Goal: Transaction & Acquisition: Purchase product/service

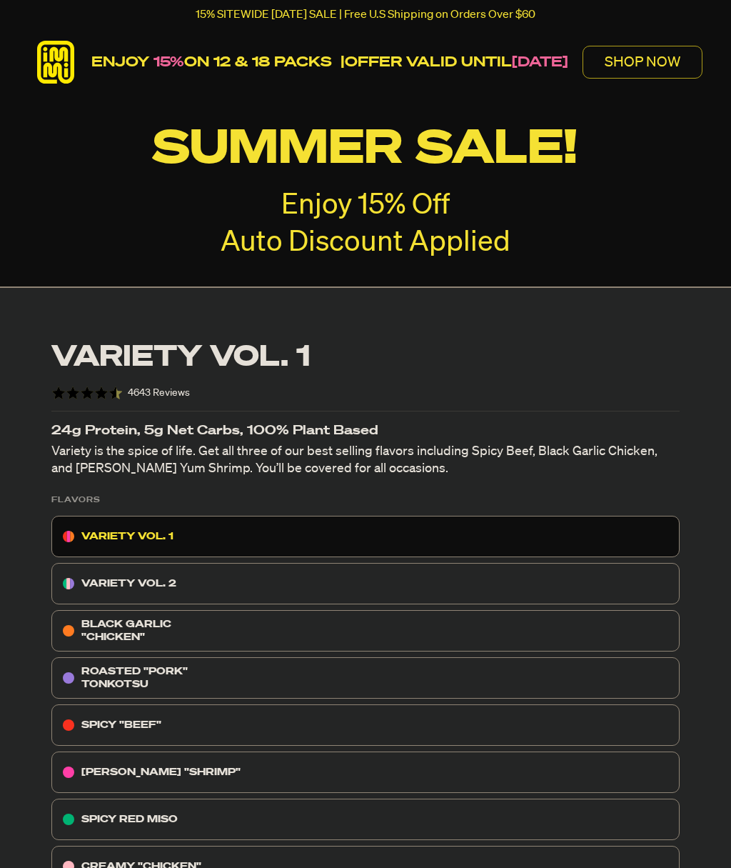
click at [141, 819] on p "SPICY RED MISO" at bounding box center [129, 818] width 96 height 17
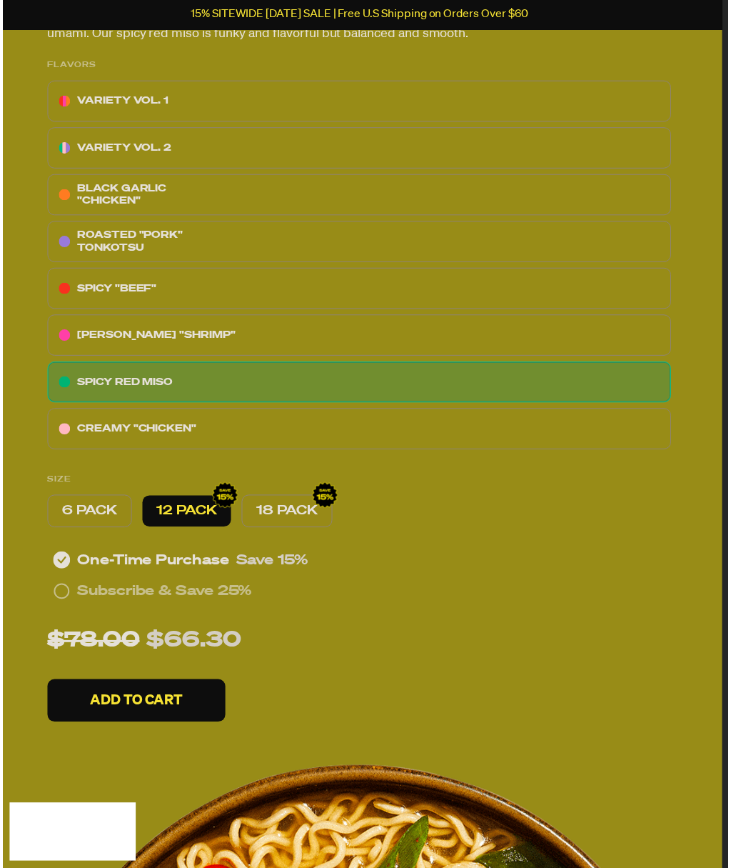
scroll to position [441, 9]
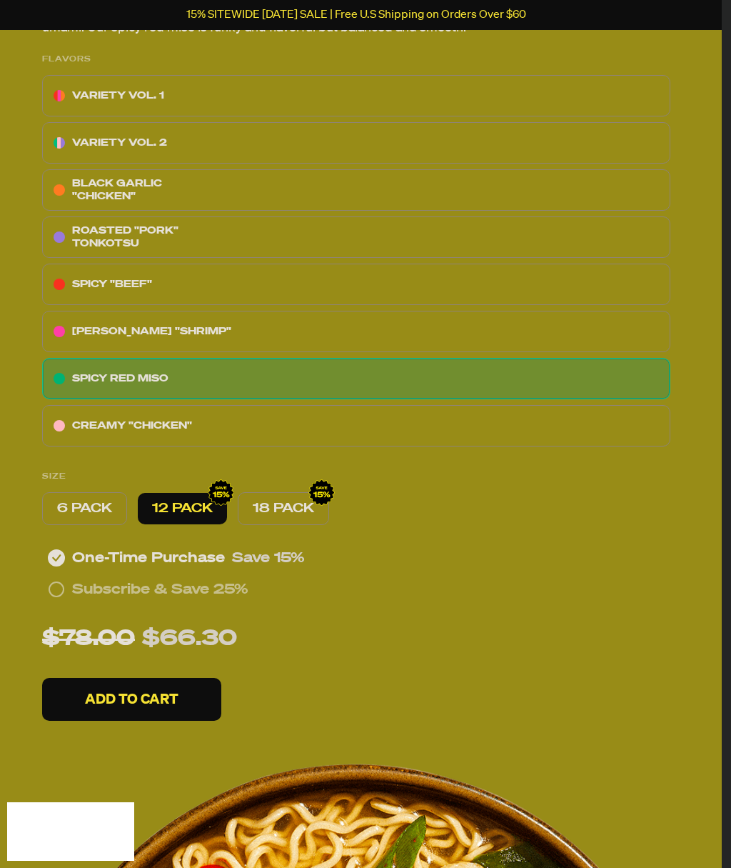
click at [101, 509] on p "6 PACK" at bounding box center [84, 508] width 55 height 17
radio input "true"
radio input "false"
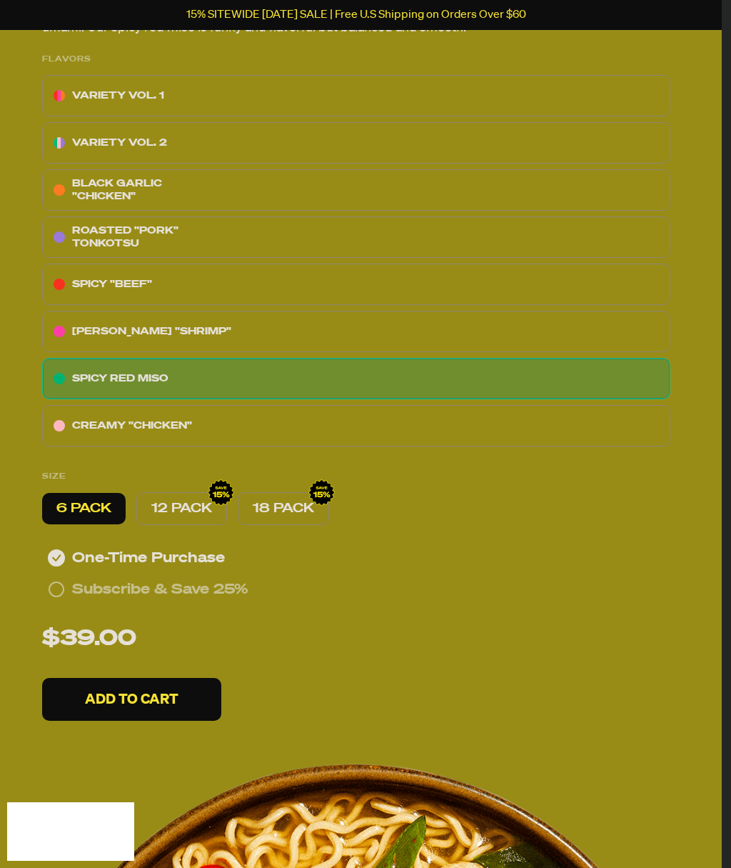
click at [201, 506] on p "12 PACK" at bounding box center [181, 508] width 61 height 17
radio input "false"
radio input "true"
radio input "false"
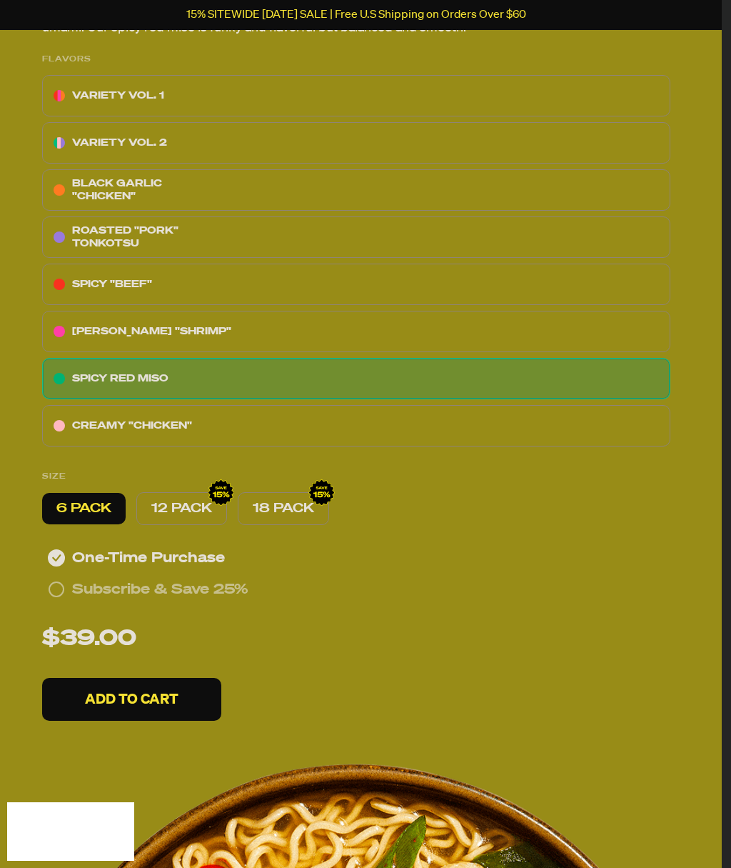
radio input "false"
radio input "true"
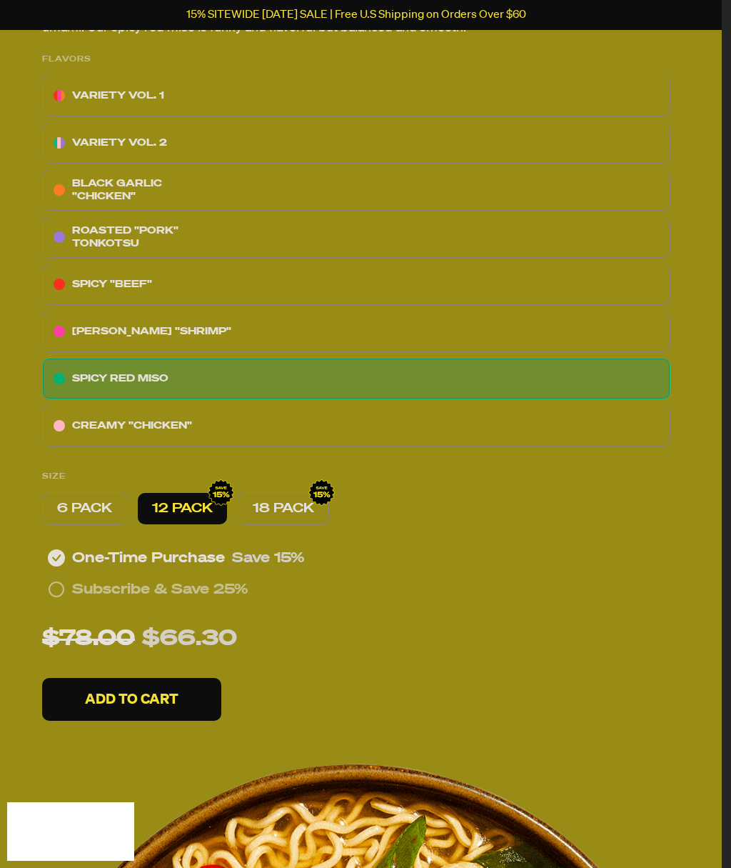
radio input "false"
radio input "true"
radio input "false"
radio input "true"
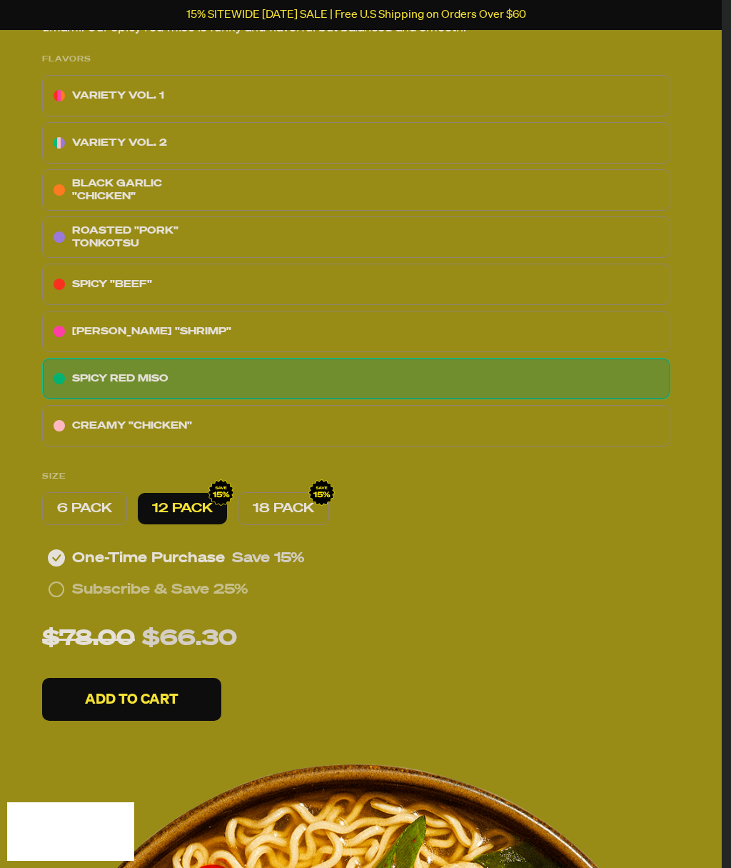
radio input "false"
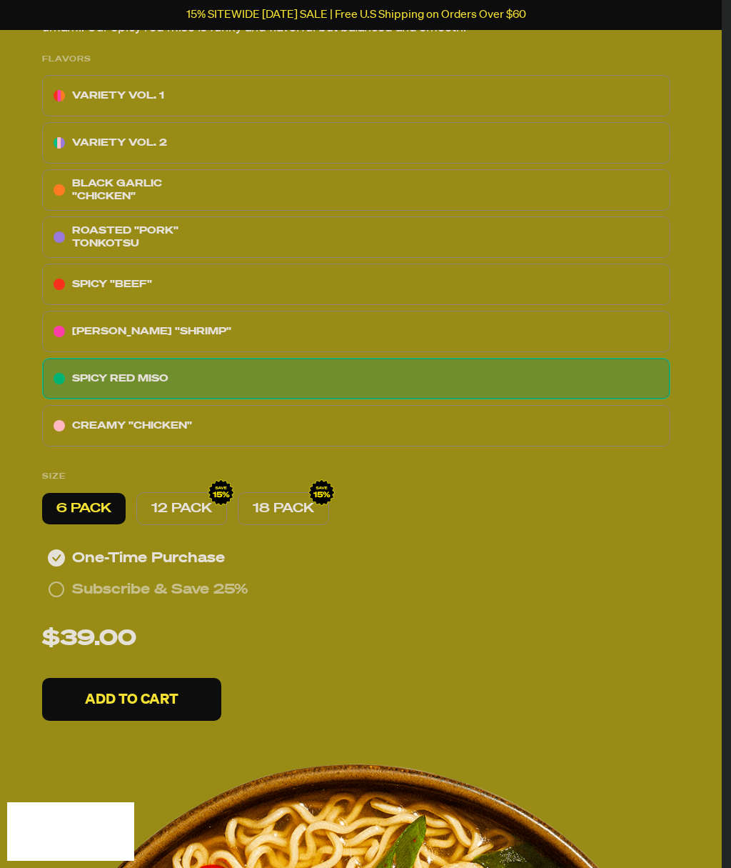
radio input "true"
radio input "false"
radio input "true"
radio input "false"
radio input "true"
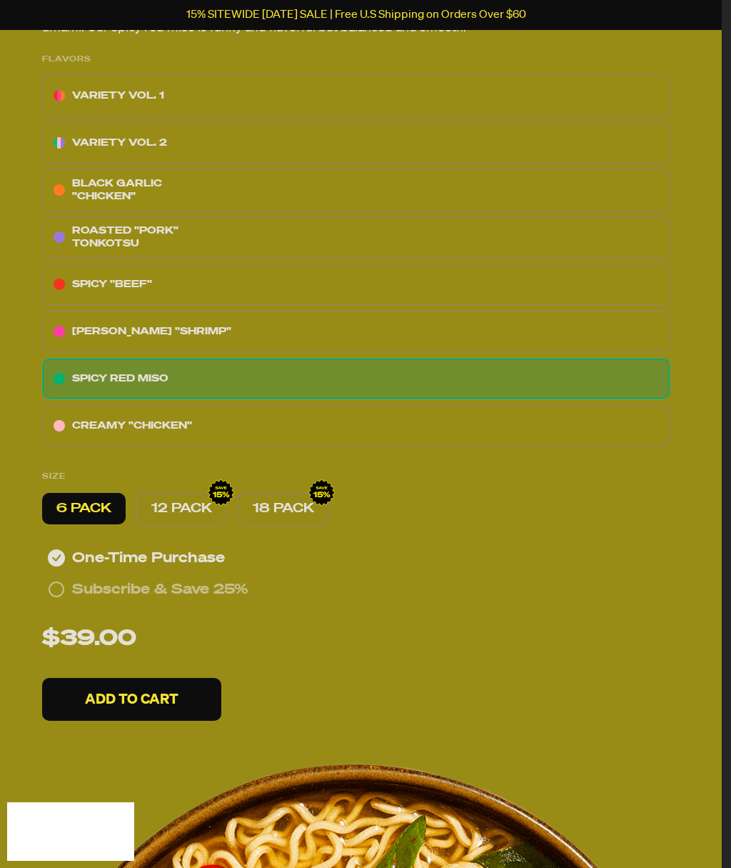
radio input "false"
radio input "true"
radio input "false"
radio input "true"
radio input "false"
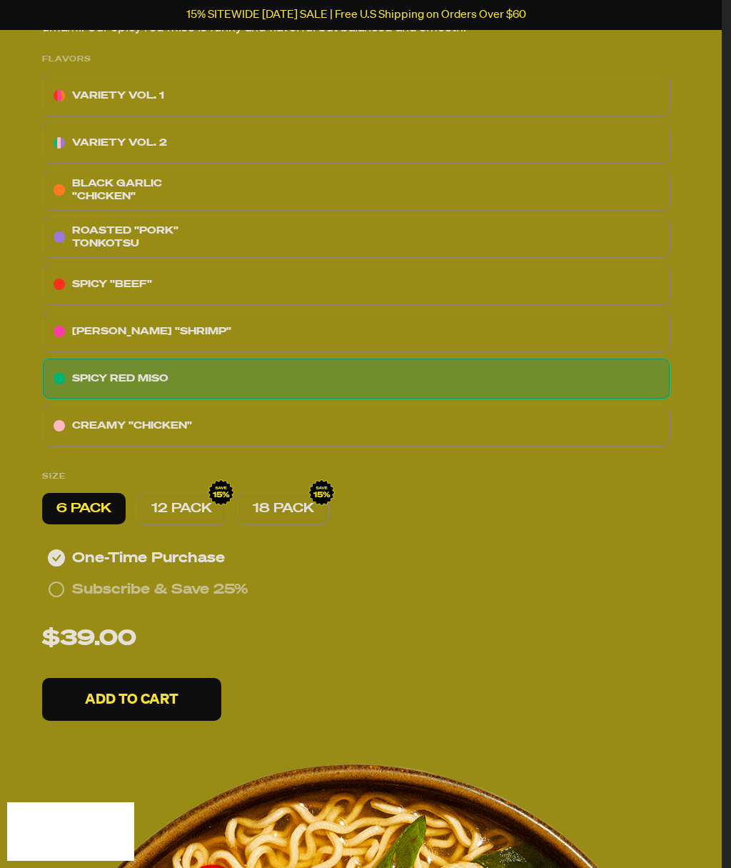
radio input "true"
radio input "false"
click at [190, 513] on p "12 PACK" at bounding box center [181, 508] width 61 height 17
radio input "true"
radio input "false"
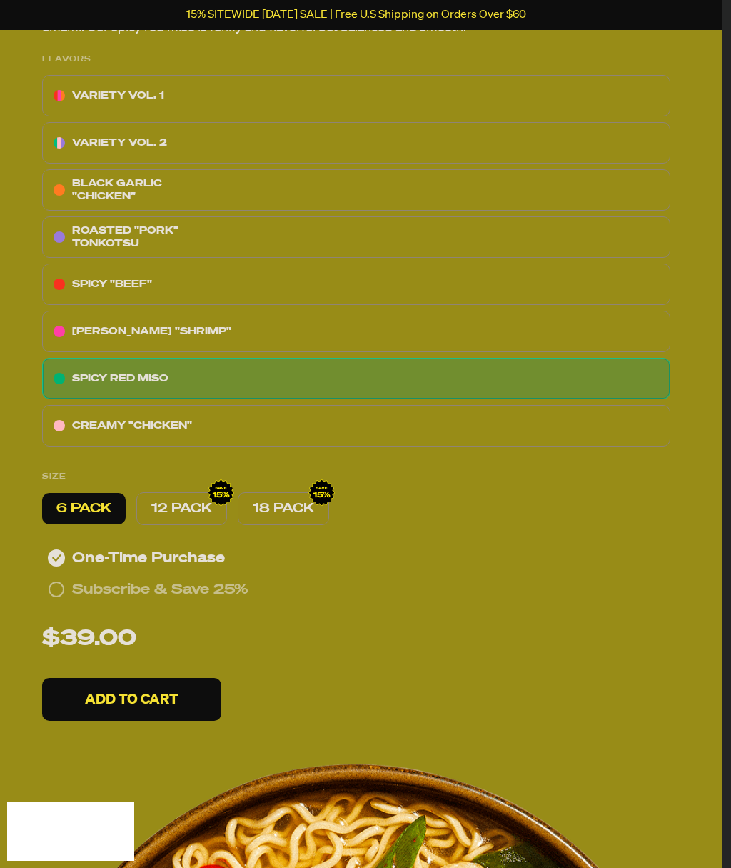
radio input "true"
radio input "false"
radio input "true"
radio input "false"
radio input "true"
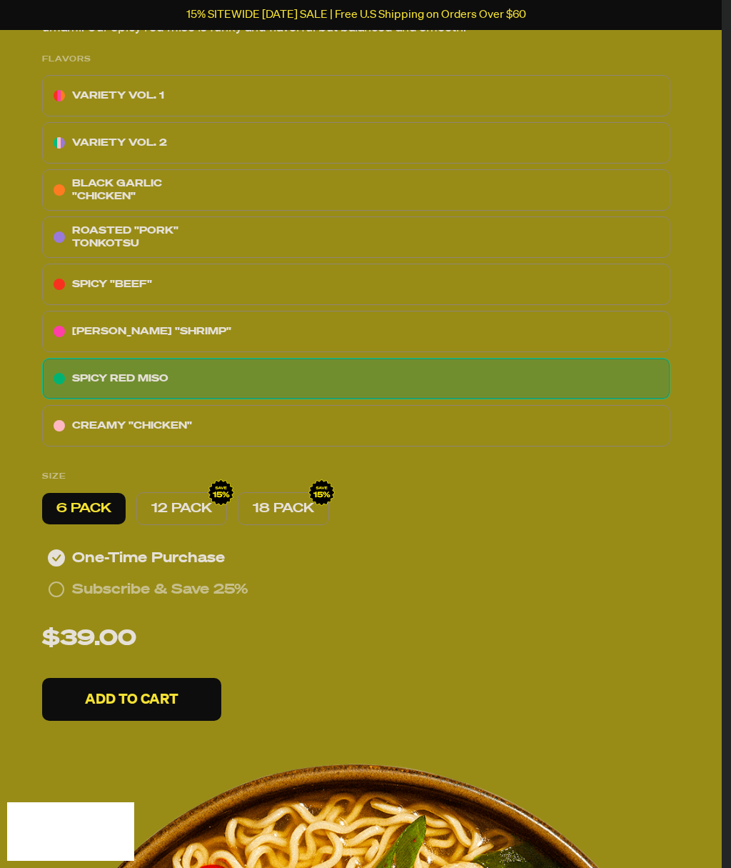
radio input "false"
radio input "true"
radio input "false"
radio input "true"
radio input "false"
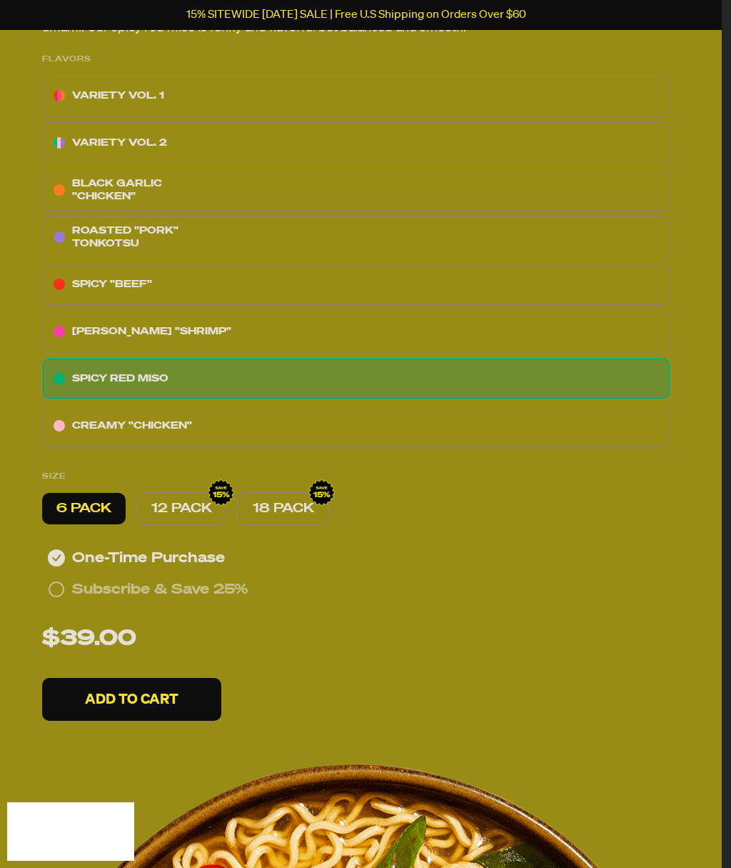
click at [185, 504] on p "12 PACK" at bounding box center [181, 508] width 61 height 17
radio input "true"
radio input "false"
radio input "true"
radio input "false"
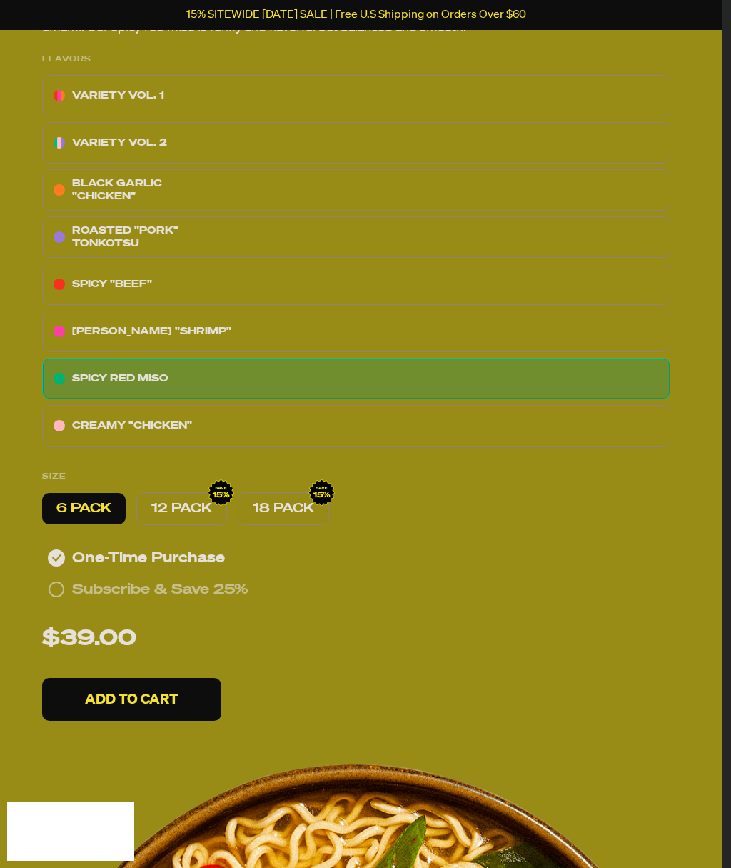
radio input "true"
radio input "false"
radio input "true"
radio input "false"
click at [184, 504] on p "12 PACK" at bounding box center [181, 508] width 61 height 17
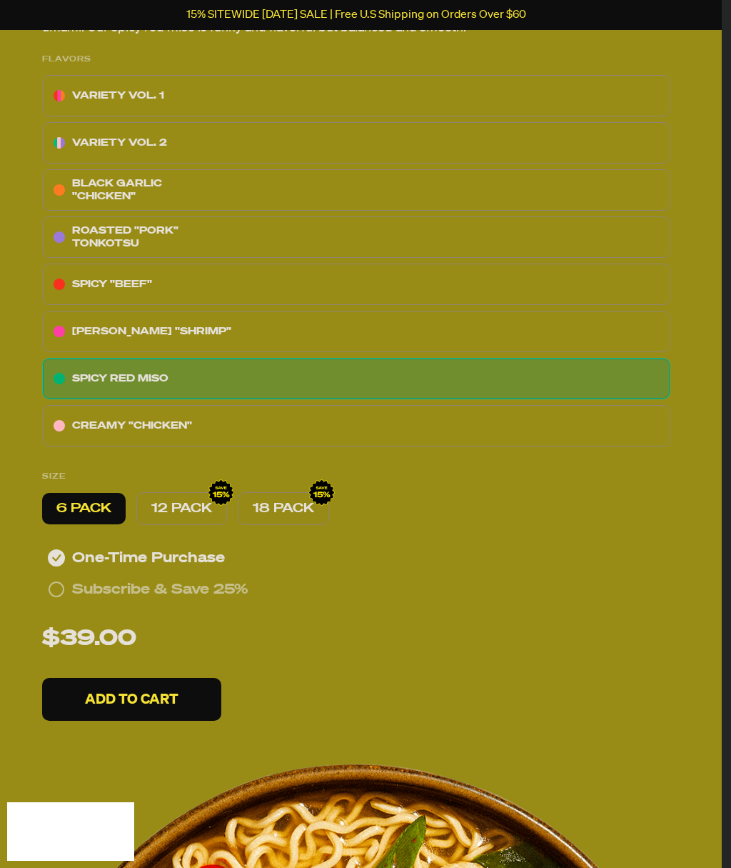
radio input "true"
radio input "false"
radio input "true"
radio input "false"
radio input "true"
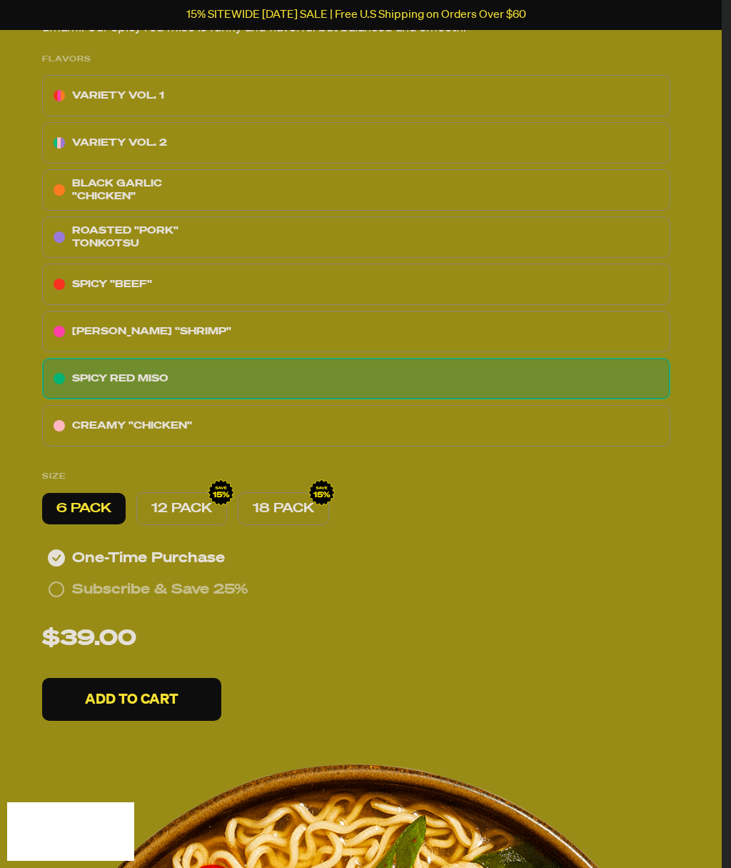
radio input "false"
radio input "true"
radio input "false"
click at [188, 505] on p "12 PACK" at bounding box center [181, 508] width 61 height 17
radio input "true"
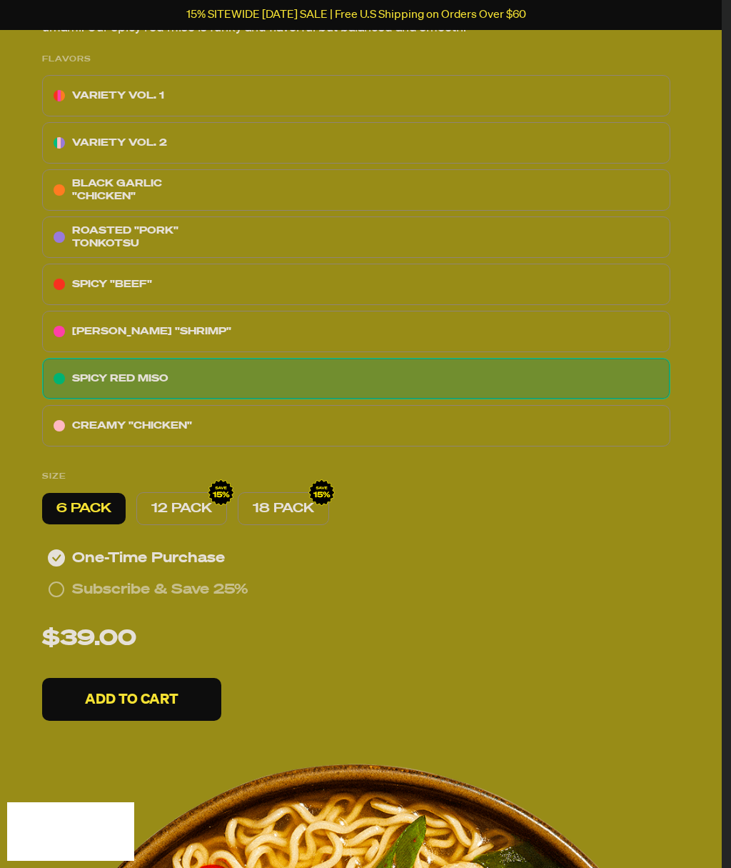
radio input "false"
radio input "true"
radio input "false"
radio input "true"
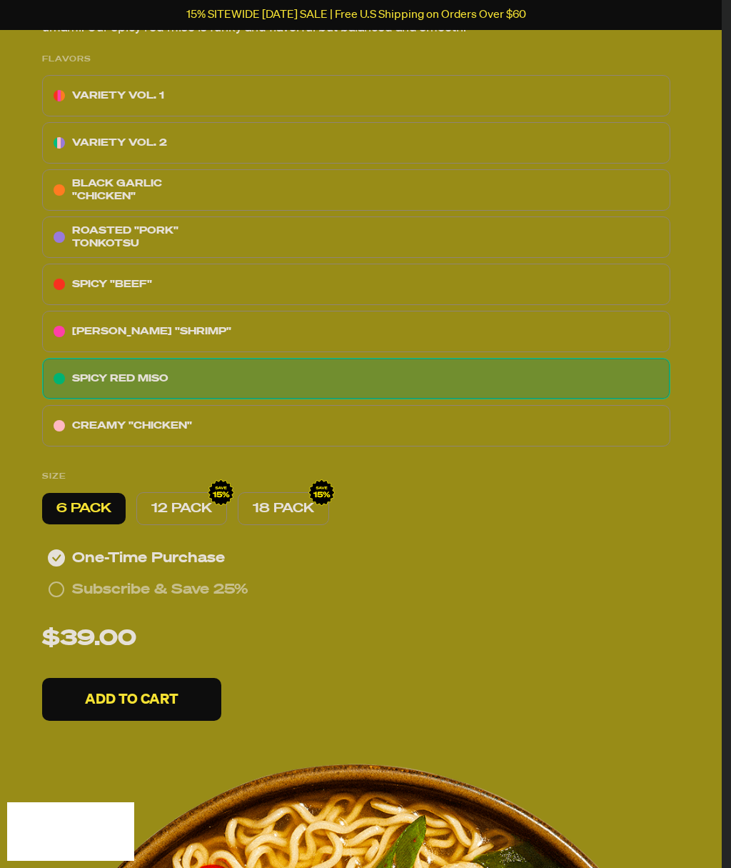
radio input "false"
radio input "true"
radio input "false"
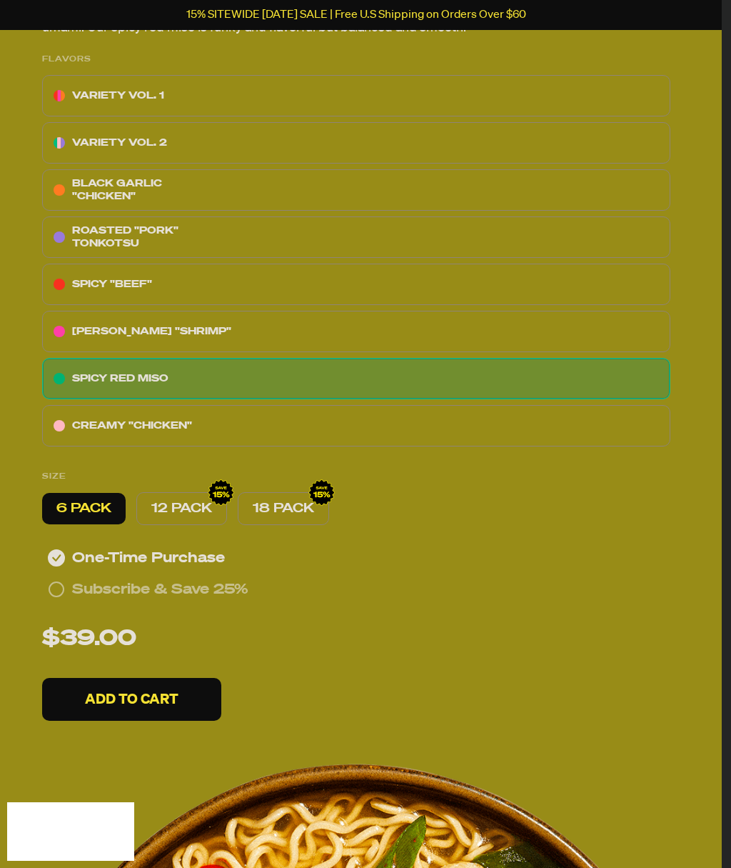
radio input "false"
click at [199, 510] on p "12 PACK" at bounding box center [181, 508] width 61 height 17
radio input "false"
radio input "true"
radio input "false"
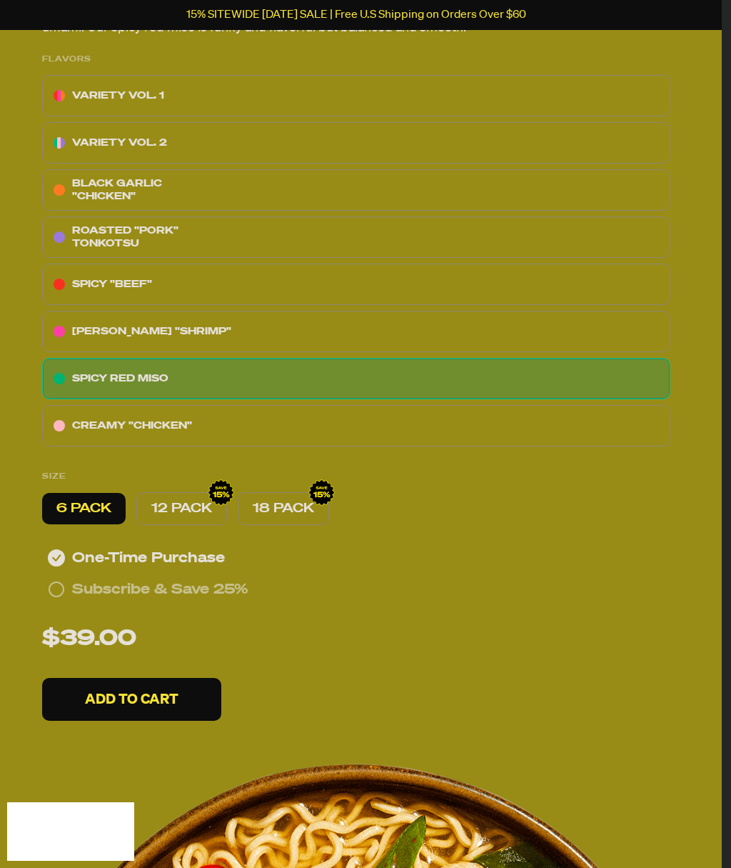
radio input "true"
radio input "false"
radio input "true"
radio input "false"
radio input "true"
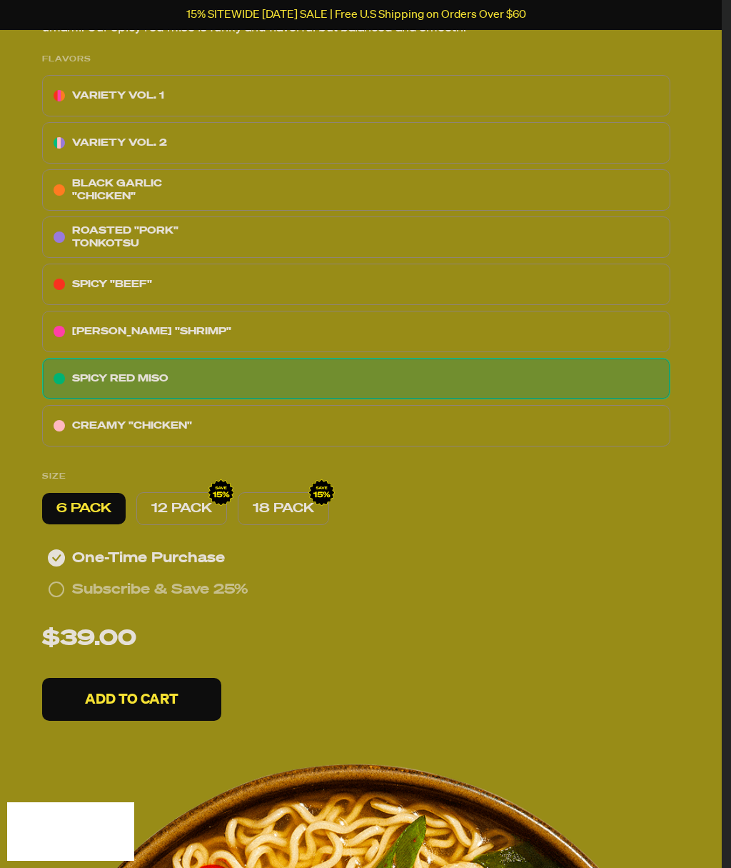
click at [223, 497] on div "12 PACK" at bounding box center [181, 508] width 91 height 33
radio input "false"
radio input "true"
radio input "false"
radio input "true"
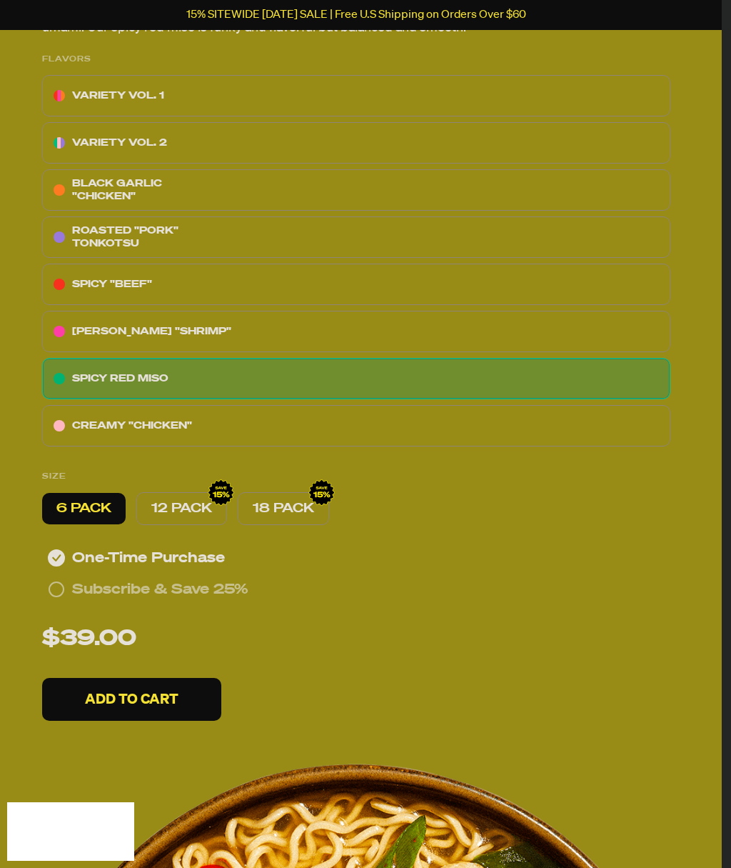
radio input "false"
radio input "true"
radio input "false"
radio input "true"
click at [293, 511] on p "18 PACK" at bounding box center [283, 508] width 61 height 17
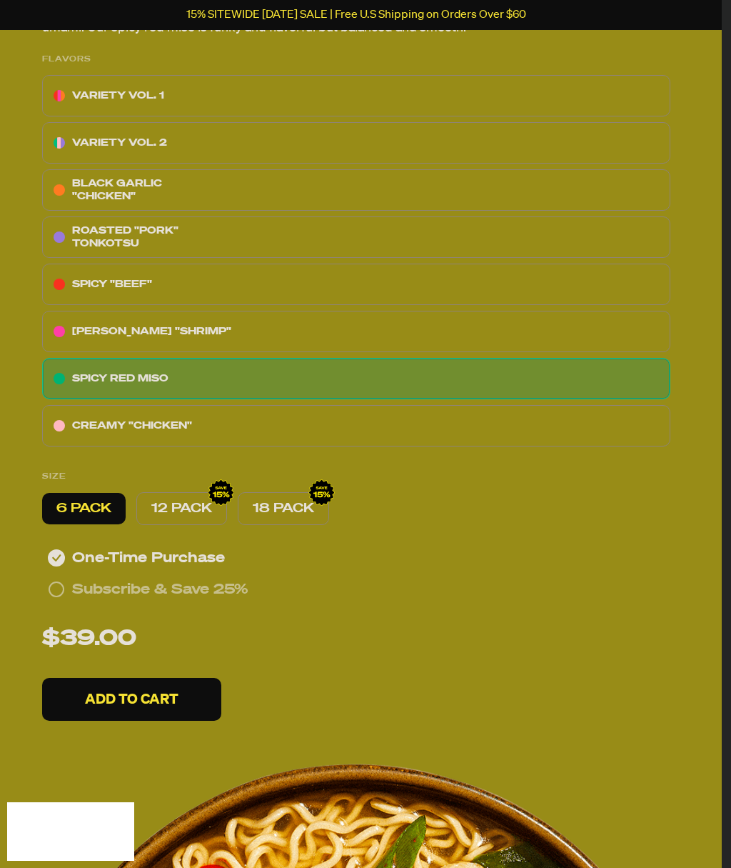
radio input "false"
radio input "true"
radio input "false"
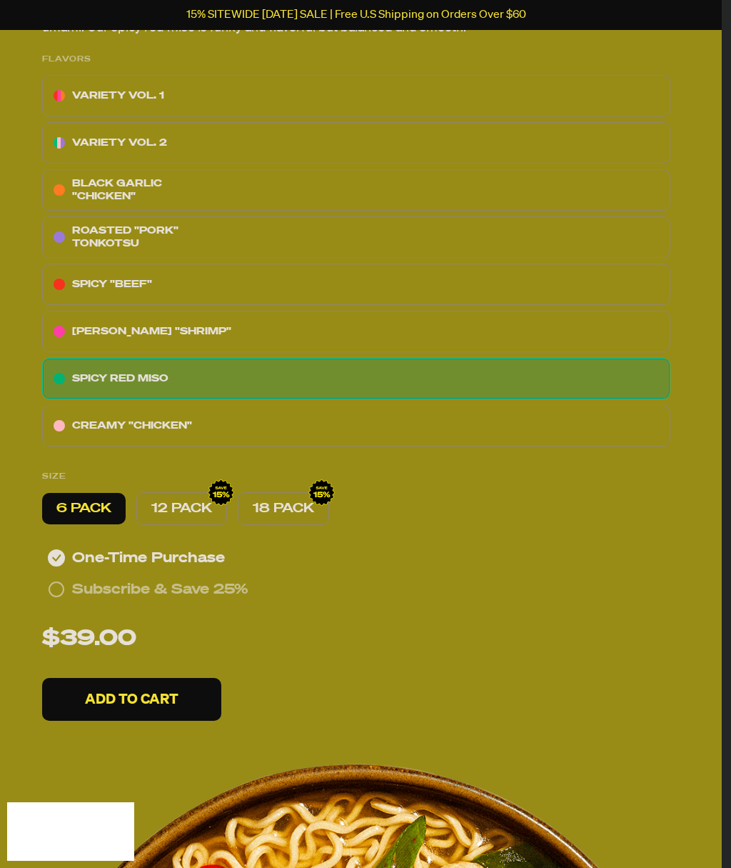
radio input "false"
radio input "true"
radio input "false"
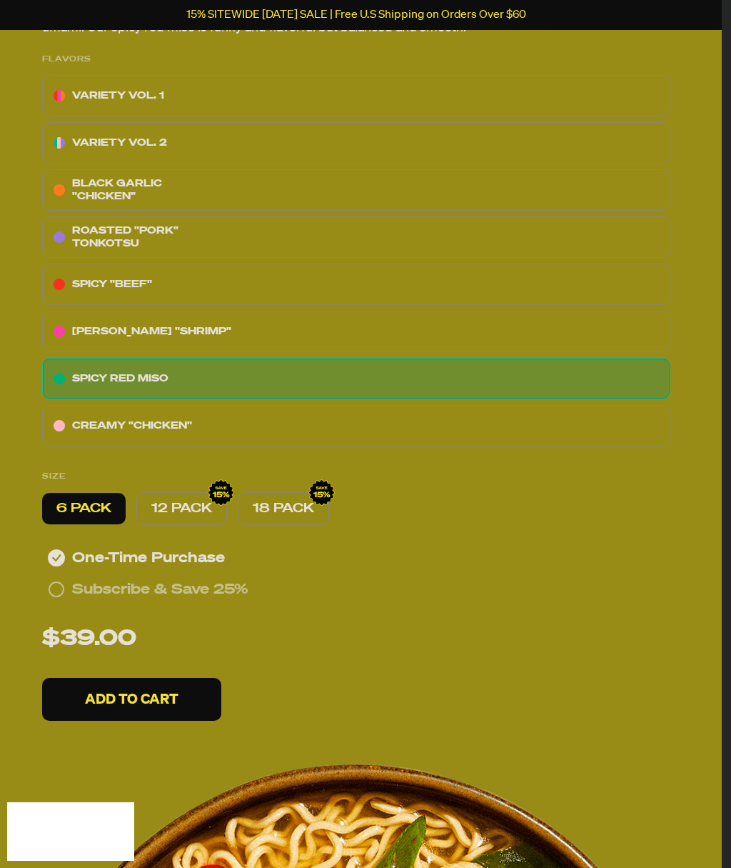
click at [192, 517] on div "12 PACK" at bounding box center [181, 508] width 91 height 33
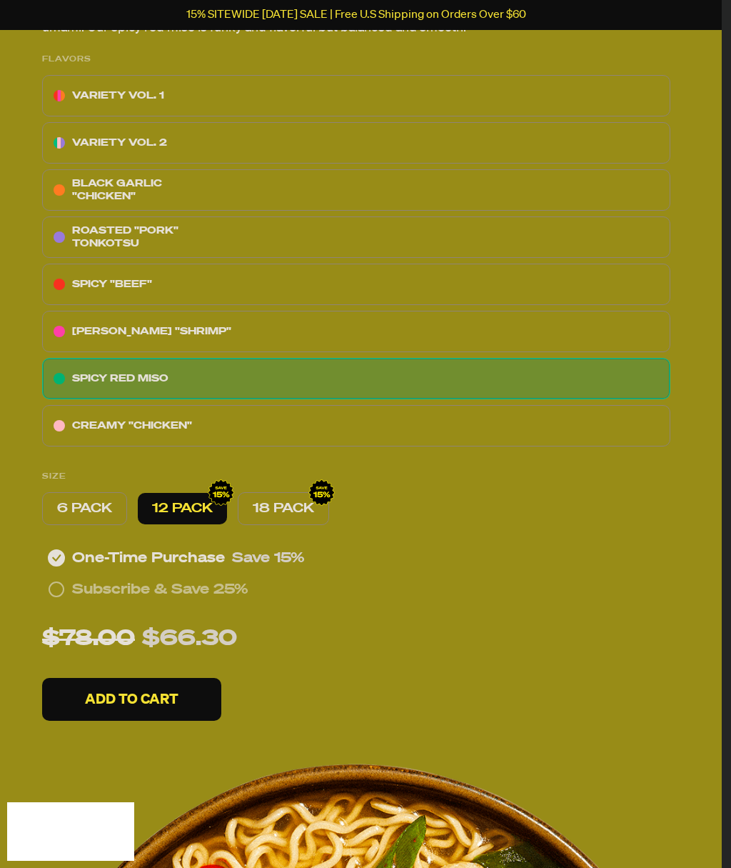
radio input "false"
radio input "true"
radio input "false"
radio input "true"
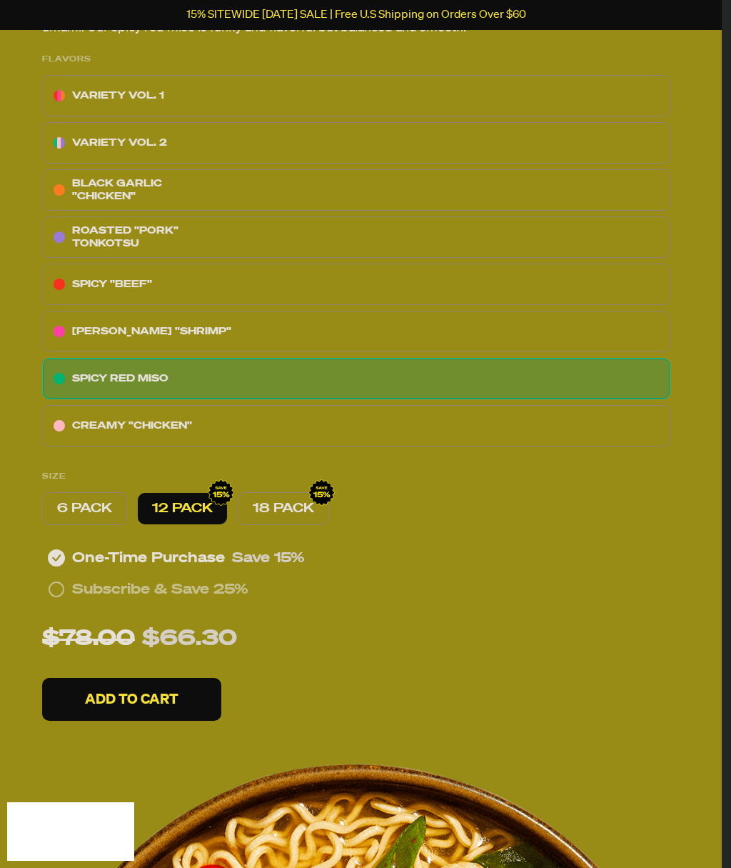
radio input "false"
radio input "true"
radio input "false"
radio input "true"
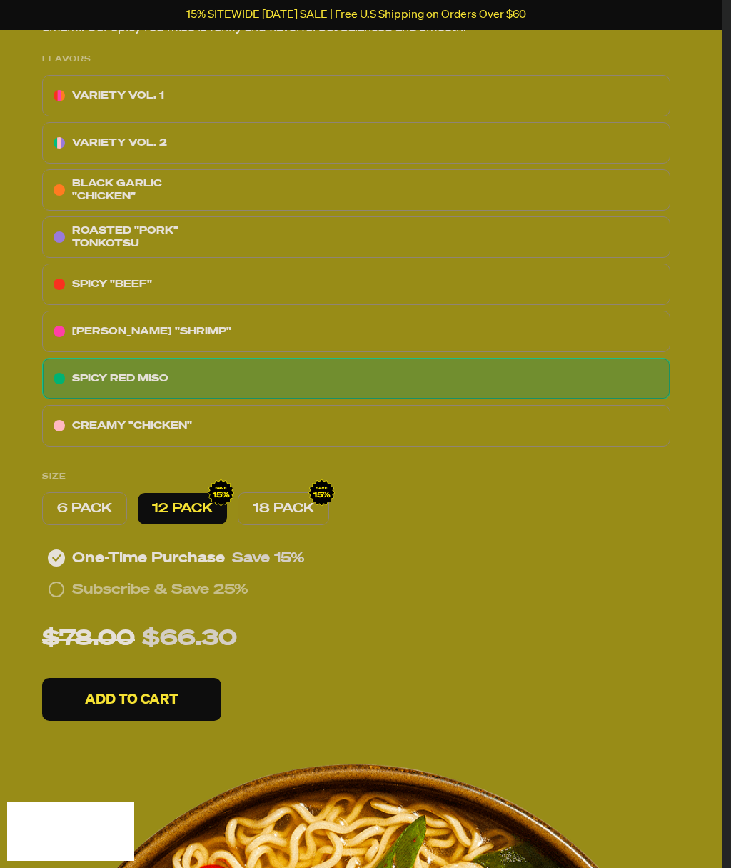
radio input "false"
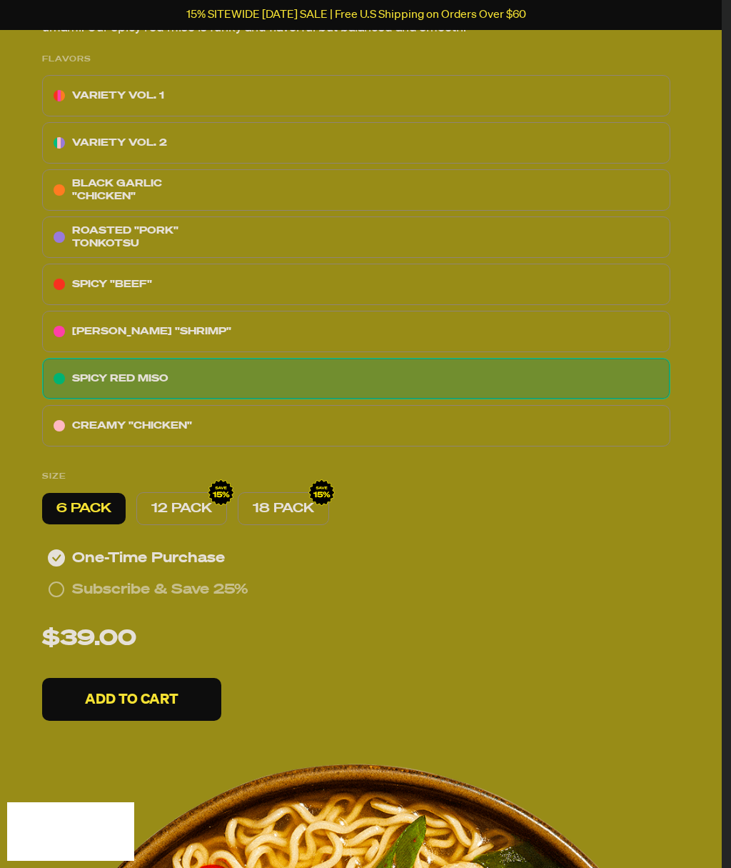
radio input "false"
radio input "true"
radio input "false"
radio input "true"
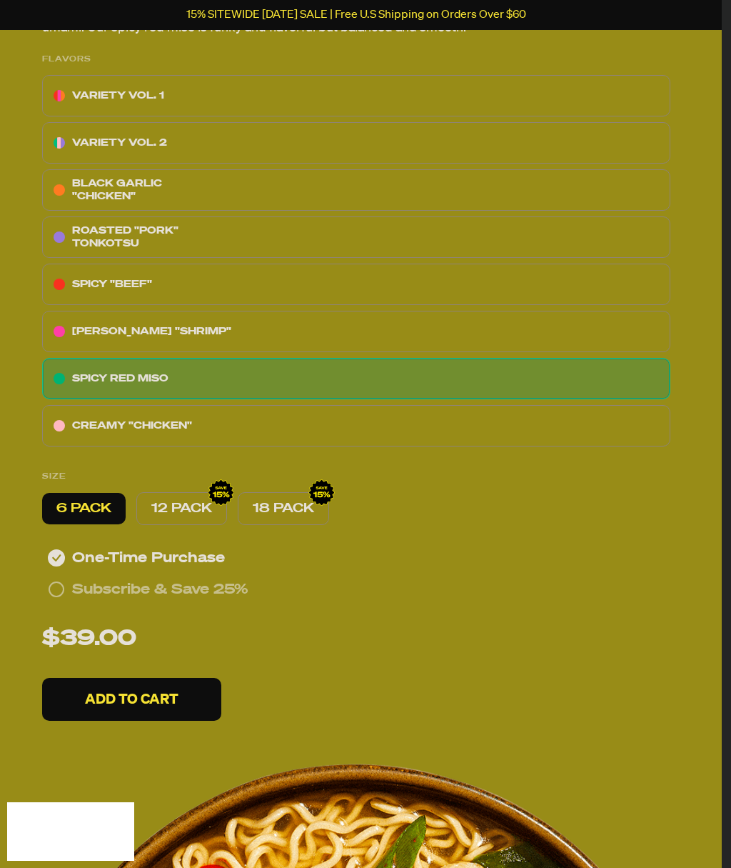
radio input "false"
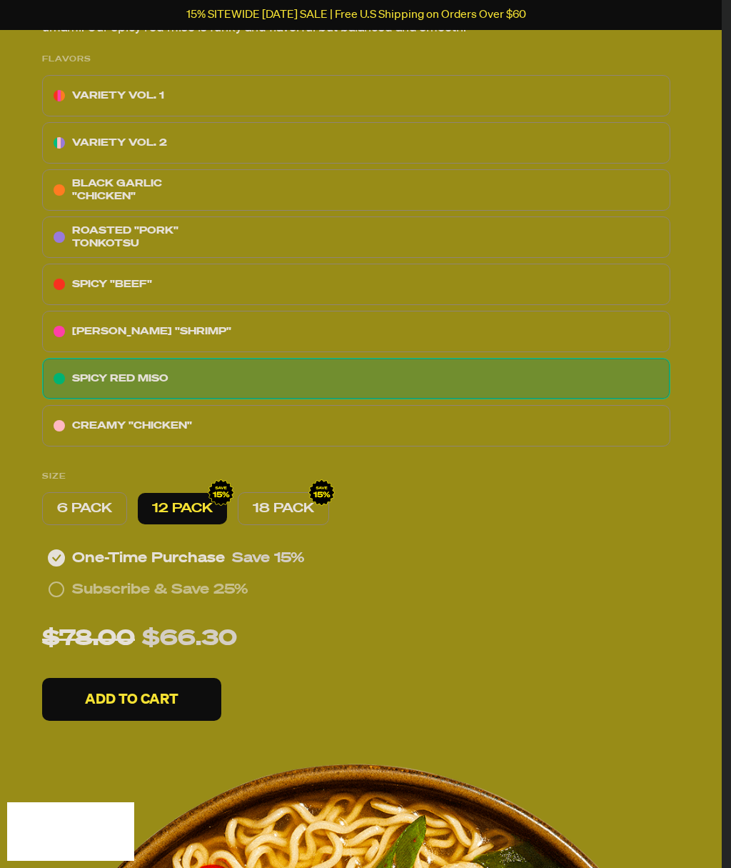
radio input "false"
radio input "true"
radio input "false"
radio input "true"
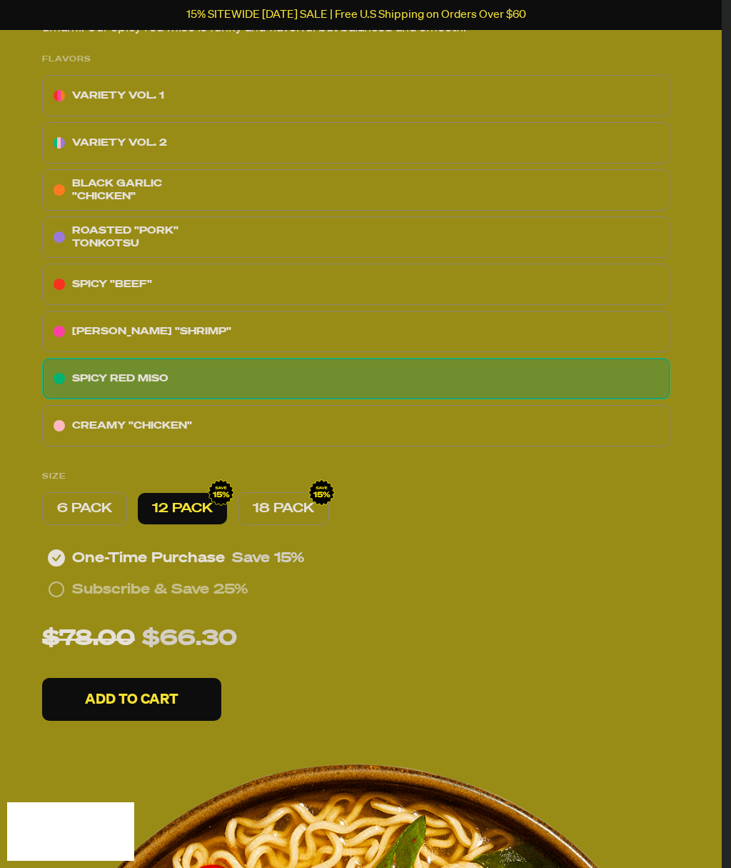
radio input "false"
radio input "true"
radio input "false"
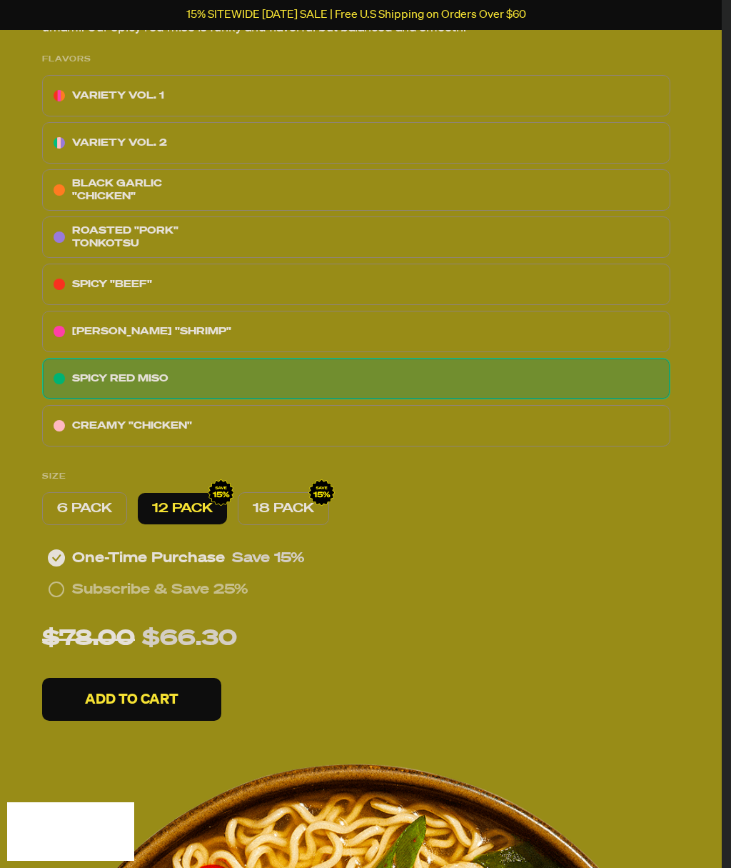
radio input "true"
radio input "false"
radio input "true"
radio input "false"
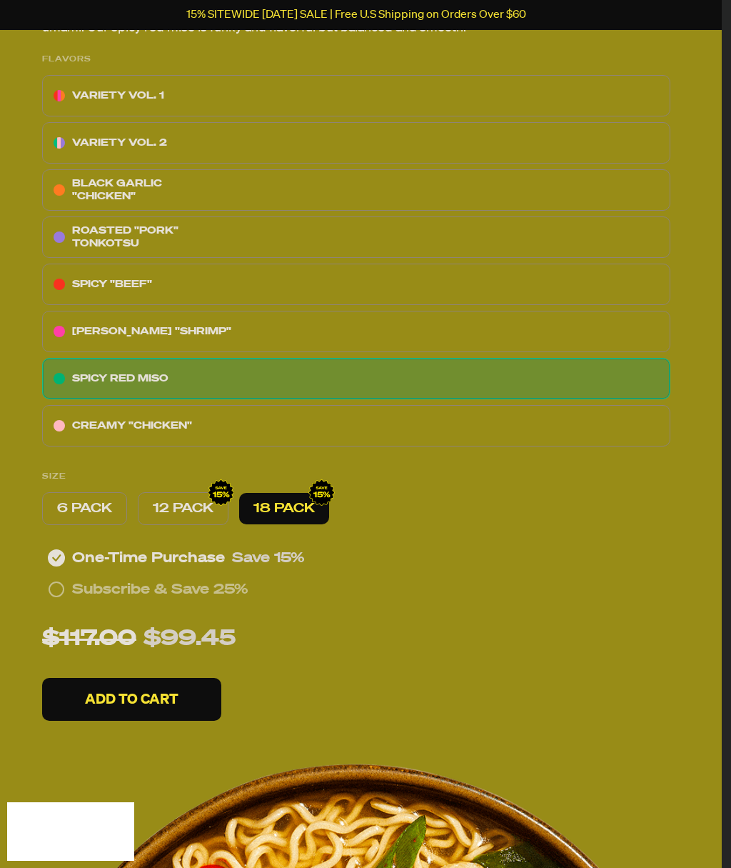
radio input "false"
radio input "true"
radio input "false"
radio input "true"
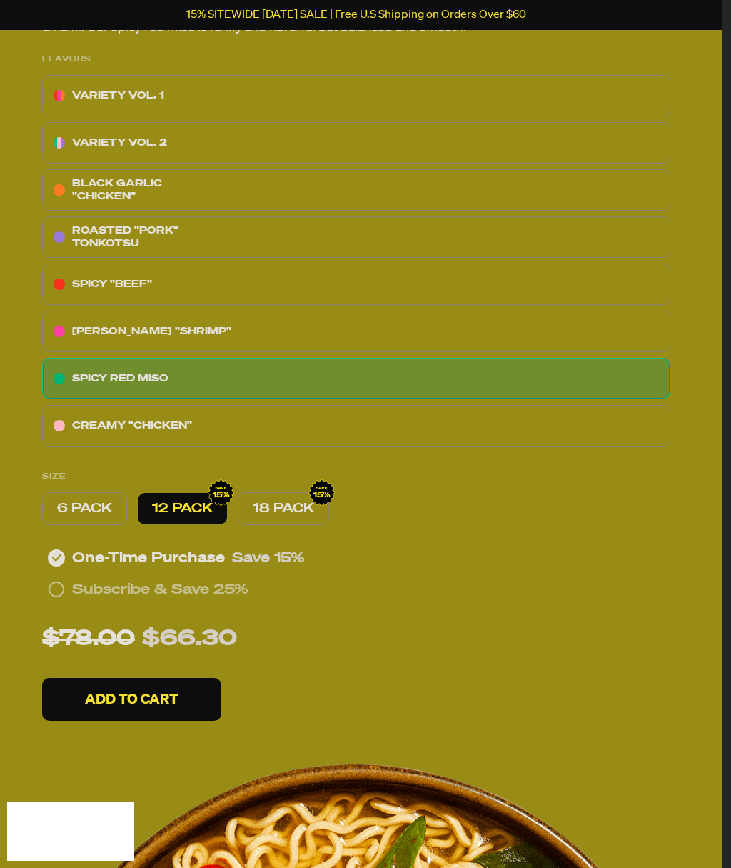
radio input "false"
radio input "true"
radio input "false"
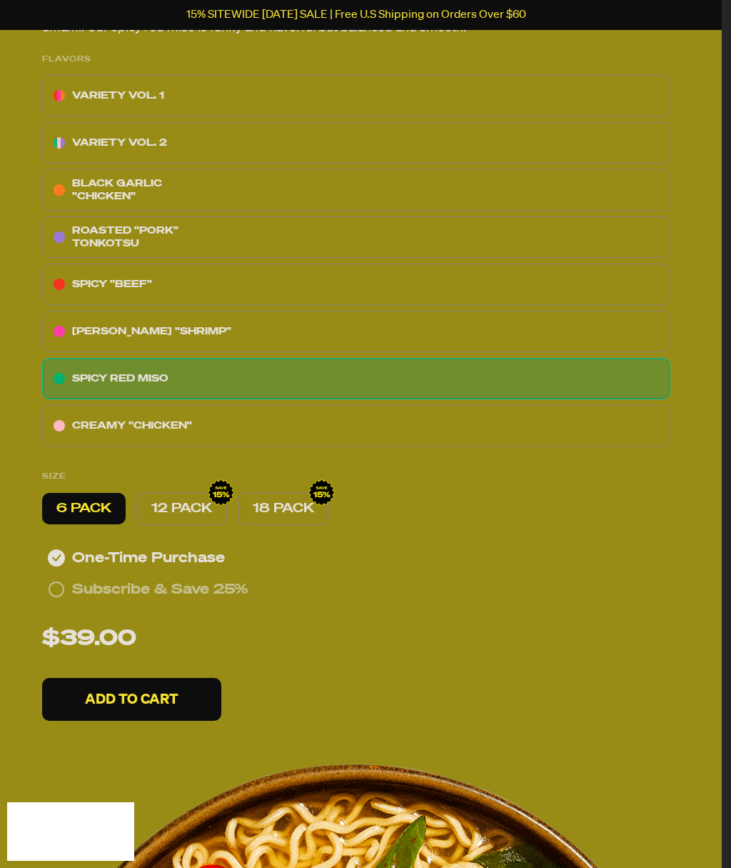
radio input "false"
radio input "true"
radio input "false"
radio input "true"
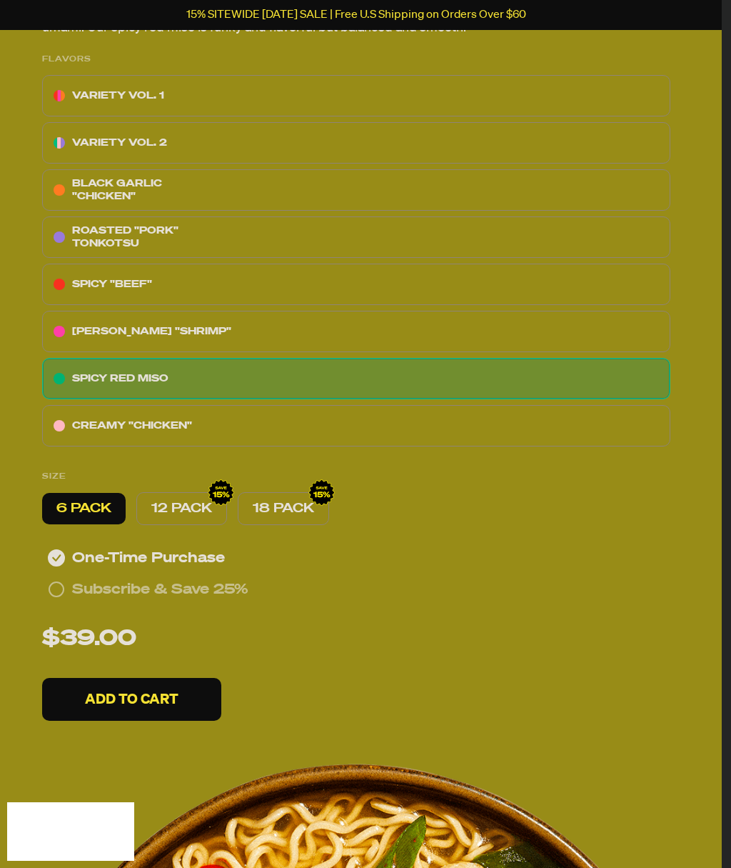
radio input "false"
radio input "true"
radio input "false"
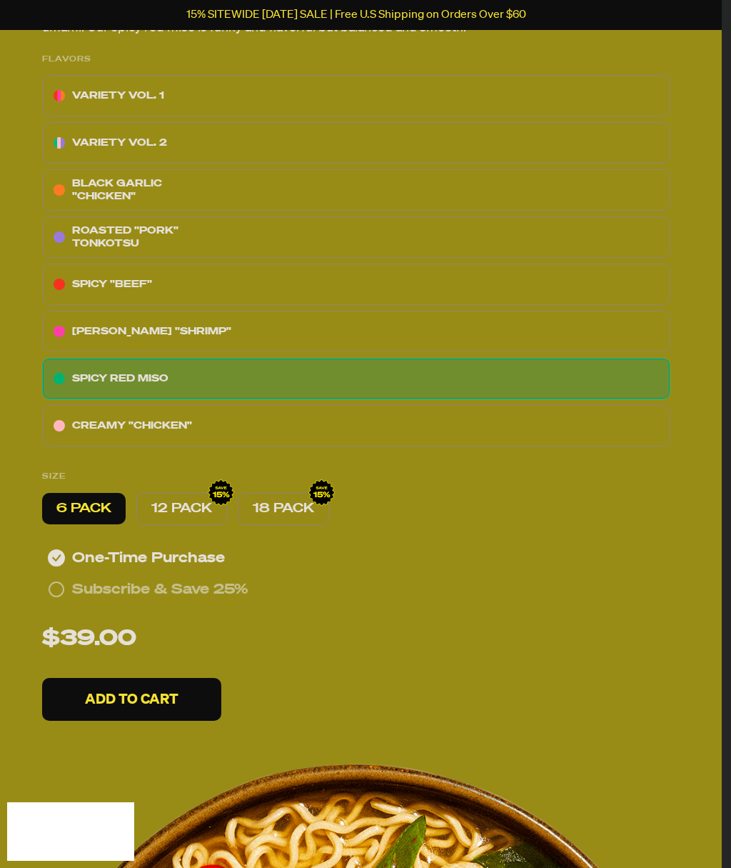
radio input "true"
radio input "false"
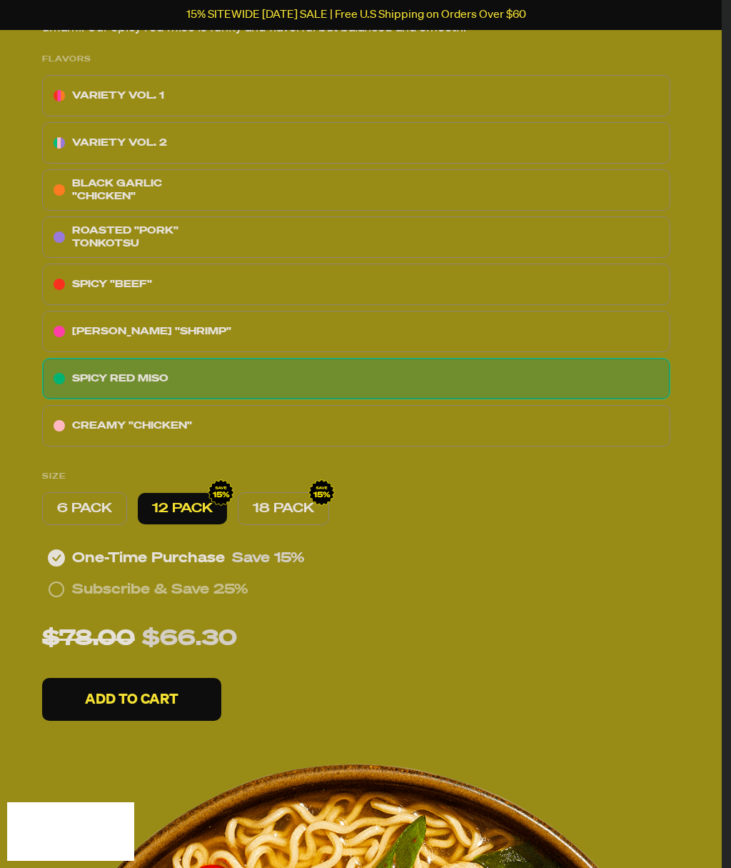
scroll to position [441, 11]
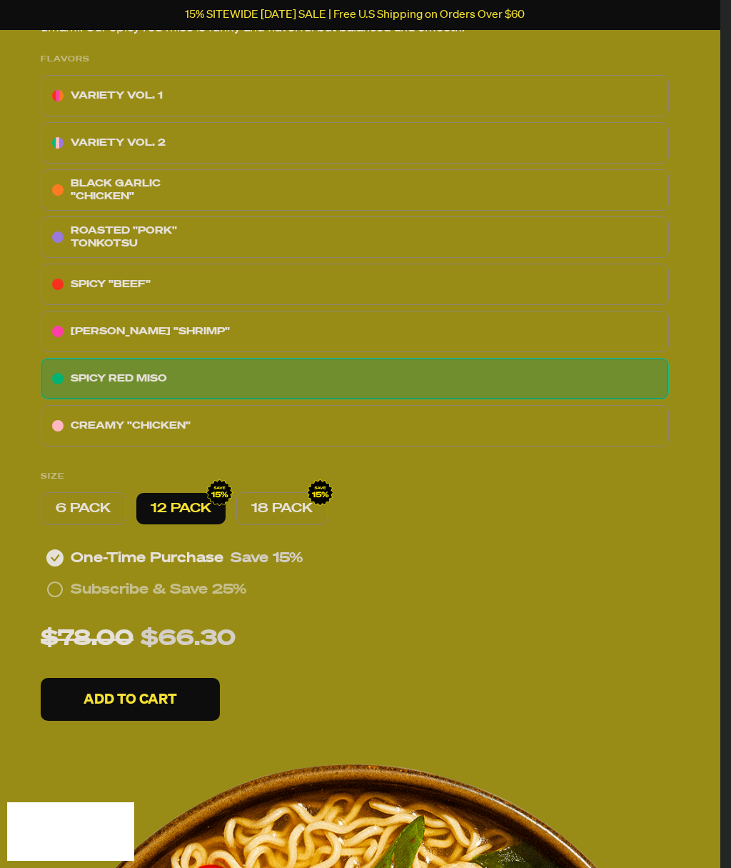
radio input "false"
radio input "true"
radio input "false"
radio input "true"
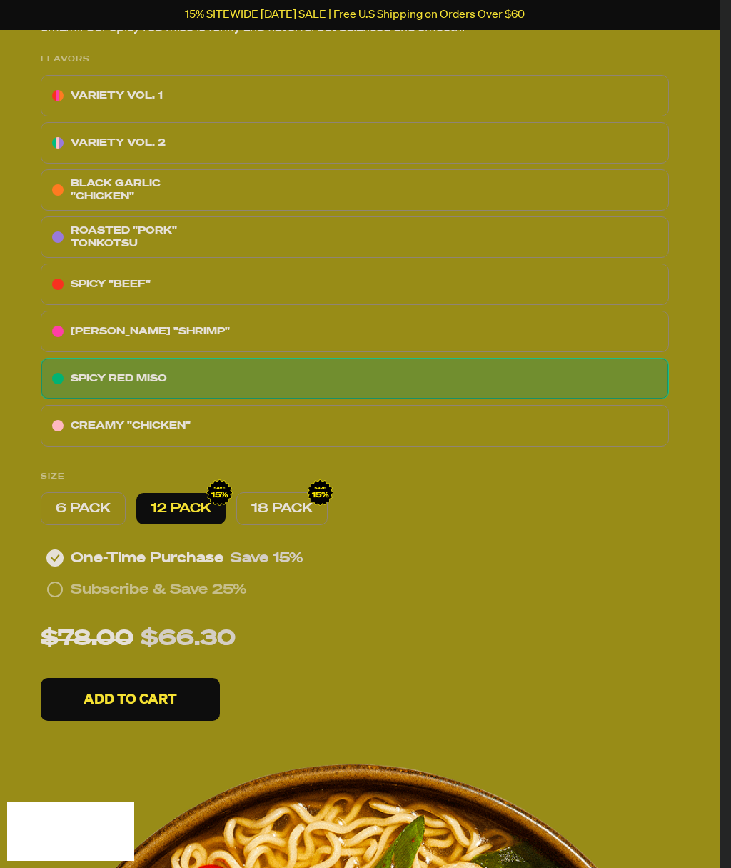
radio input "false"
radio input "true"
radio input "false"
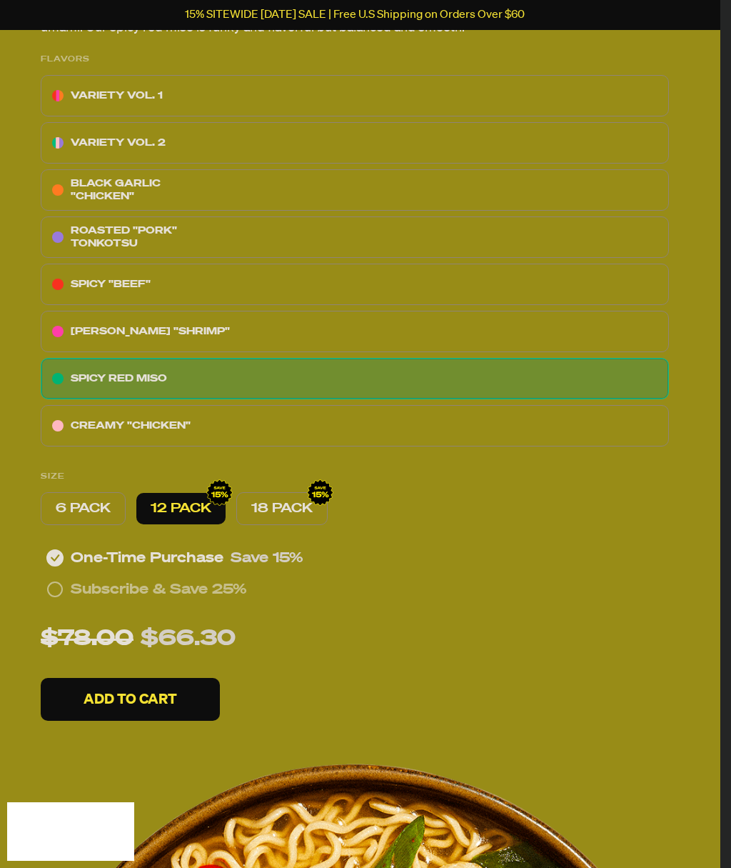
radio input "true"
radio input "false"
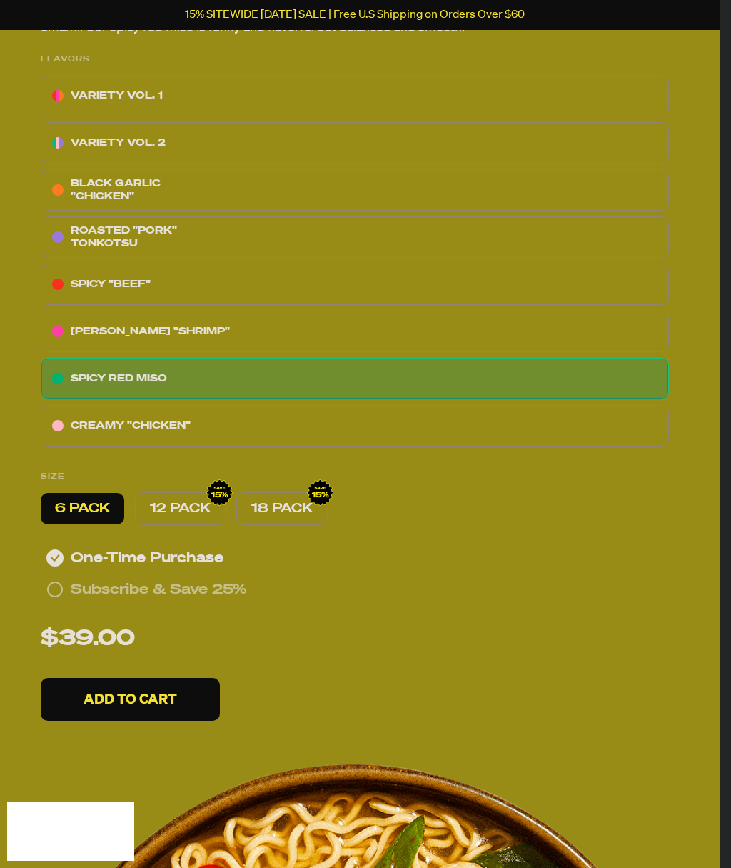
radio input "false"
radio input "true"
radio input "false"
radio input "true"
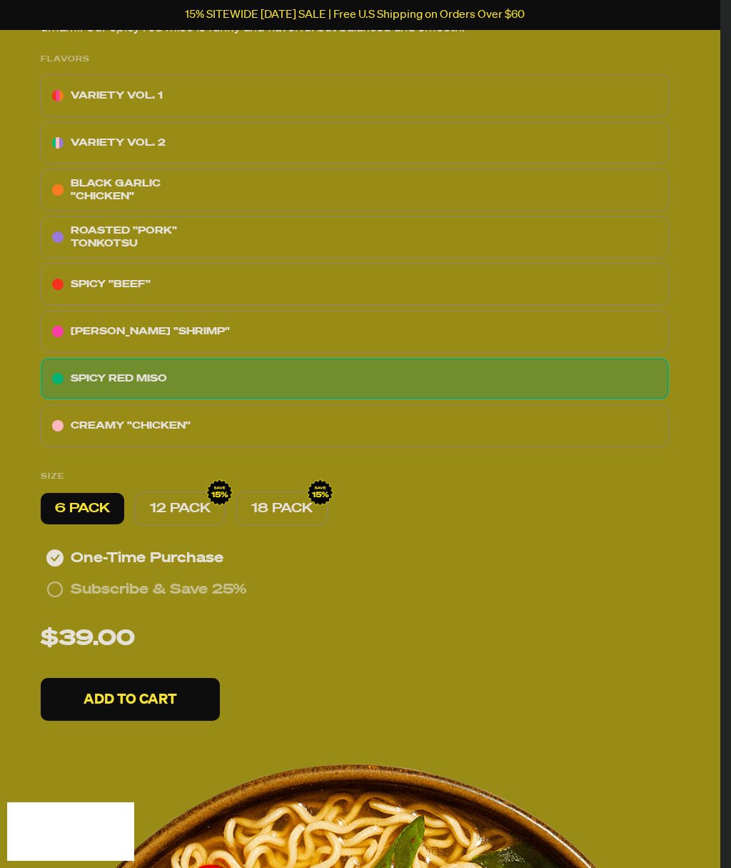
radio input "false"
click at [186, 696] on button "Add To Cart" at bounding box center [130, 699] width 179 height 43
radio input "false"
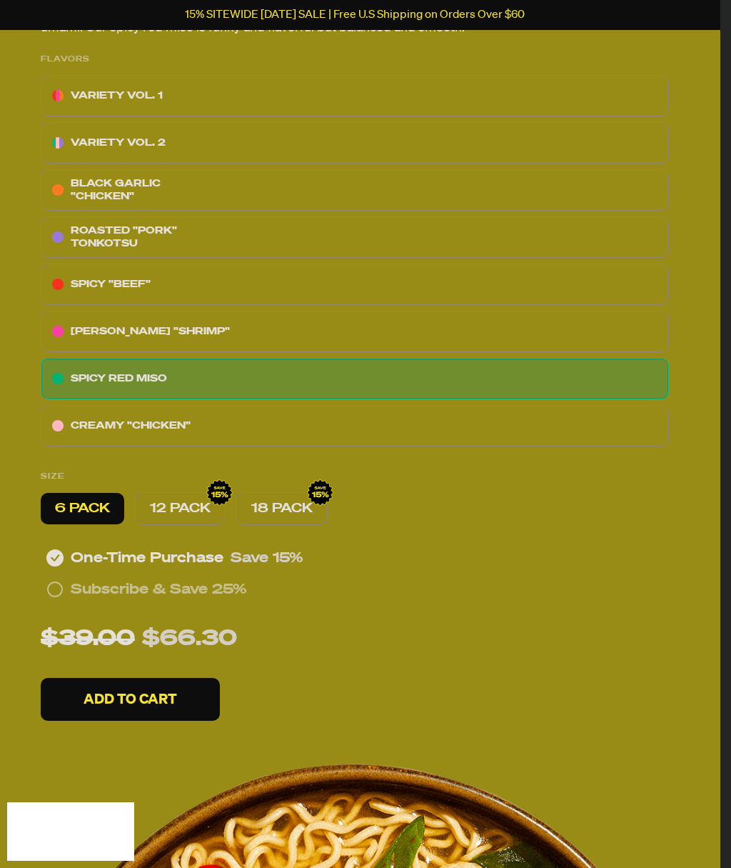
radio input "false"
click at [138, 700] on p "Add To Cart" at bounding box center [131, 699] width 94 height 14
click at [149, 699] on p "Add To Cart" at bounding box center [131, 699] width 94 height 14
click at [178, 703] on button "Add To Cart" at bounding box center [130, 699] width 179 height 43
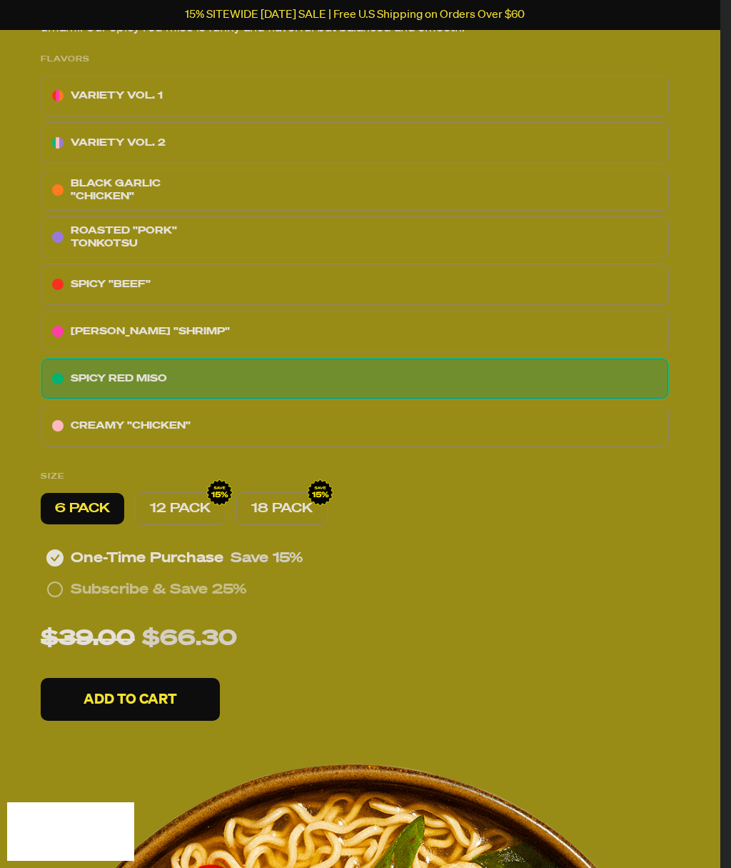
click at [154, 692] on p "Add To Cart" at bounding box center [131, 699] width 94 height 14
click at [178, 678] on button "Add To Cart" at bounding box center [130, 699] width 179 height 43
click at [166, 692] on p "Add To Cart" at bounding box center [131, 699] width 94 height 14
click at [129, 692] on p "Add To Cart" at bounding box center [131, 699] width 94 height 14
click at [196, 500] on p "12 PACK" at bounding box center [180, 508] width 61 height 17
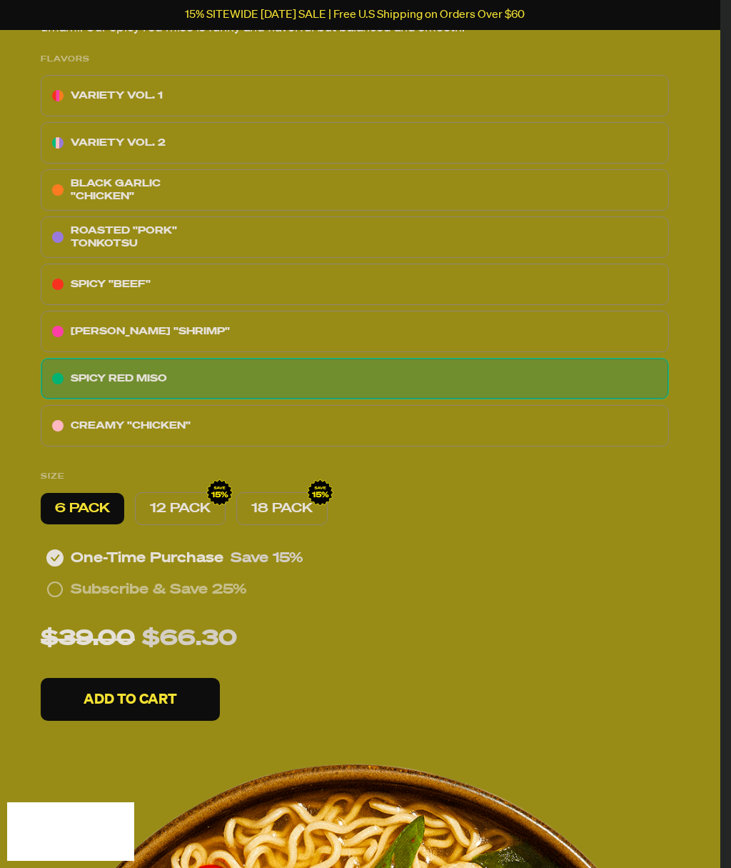
click at [209, 500] on p "12 PACK" at bounding box center [180, 508] width 61 height 17
click at [193, 500] on p "12 PACK" at bounding box center [180, 508] width 61 height 17
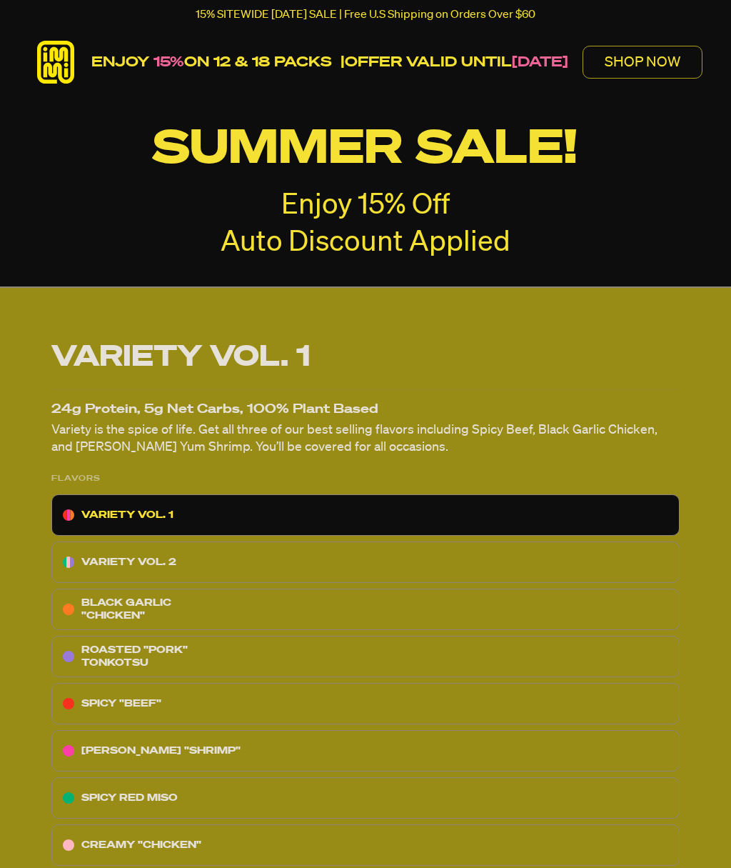
radio input "false"
radio input "true"
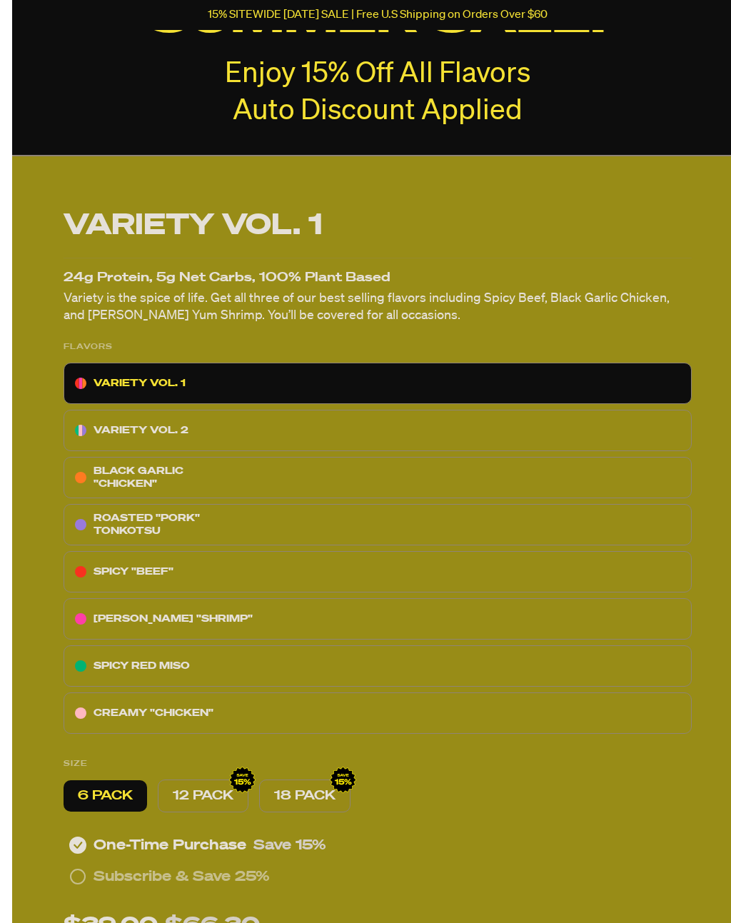
scroll to position [7213, 0]
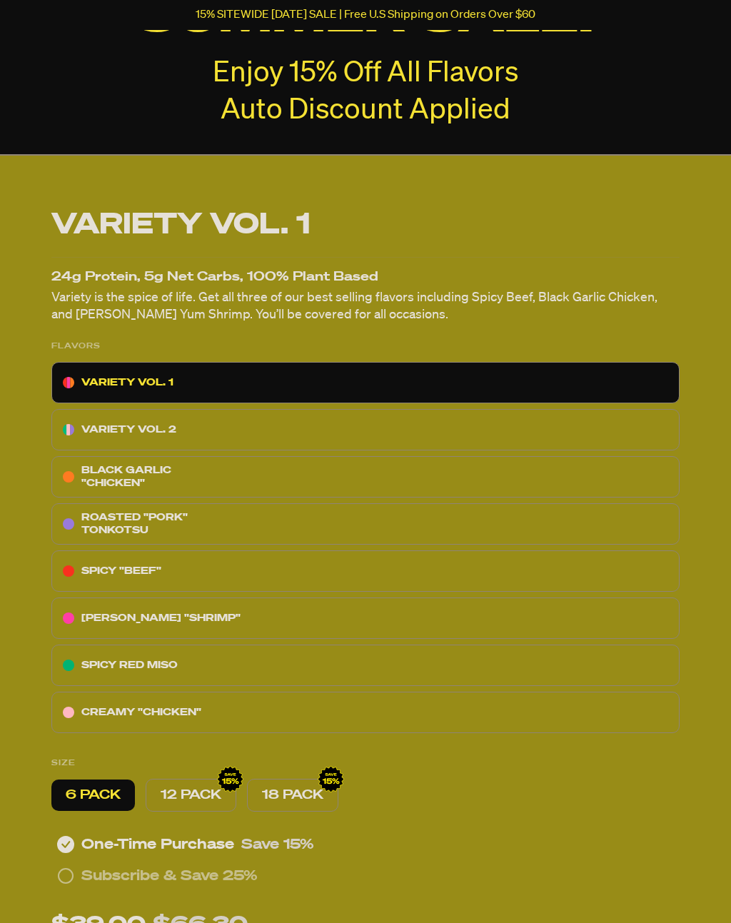
click at [141, 646] on div "SPICY RED MISO" at bounding box center [365, 666] width 628 height 41
click at [143, 658] on p "SPICY RED MISO" at bounding box center [129, 666] width 96 height 17
click at [142, 658] on p "SPICY RED MISO" at bounding box center [129, 666] width 96 height 17
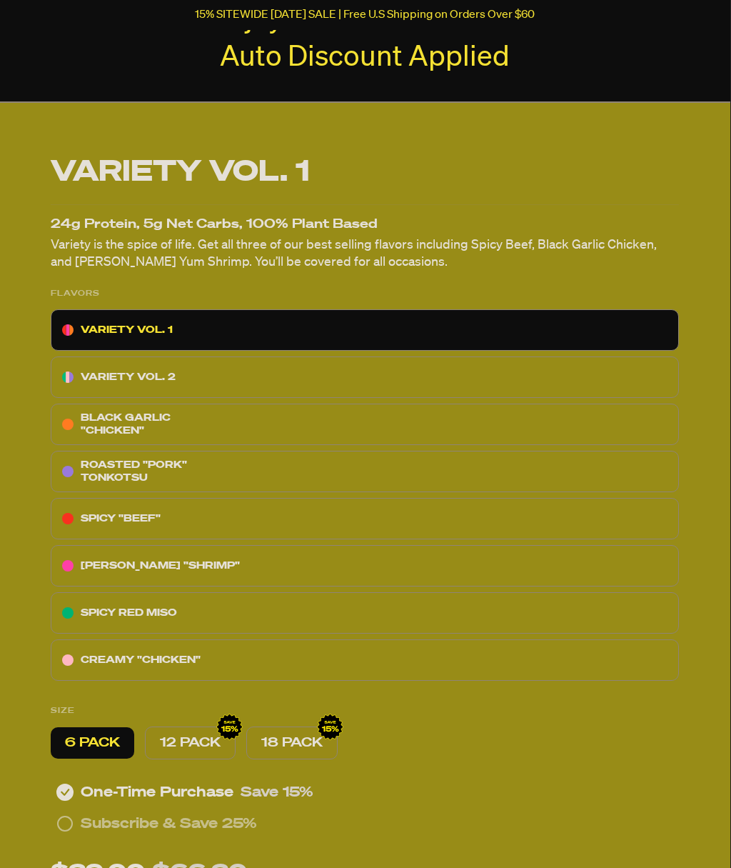
scroll to position [7268, 1]
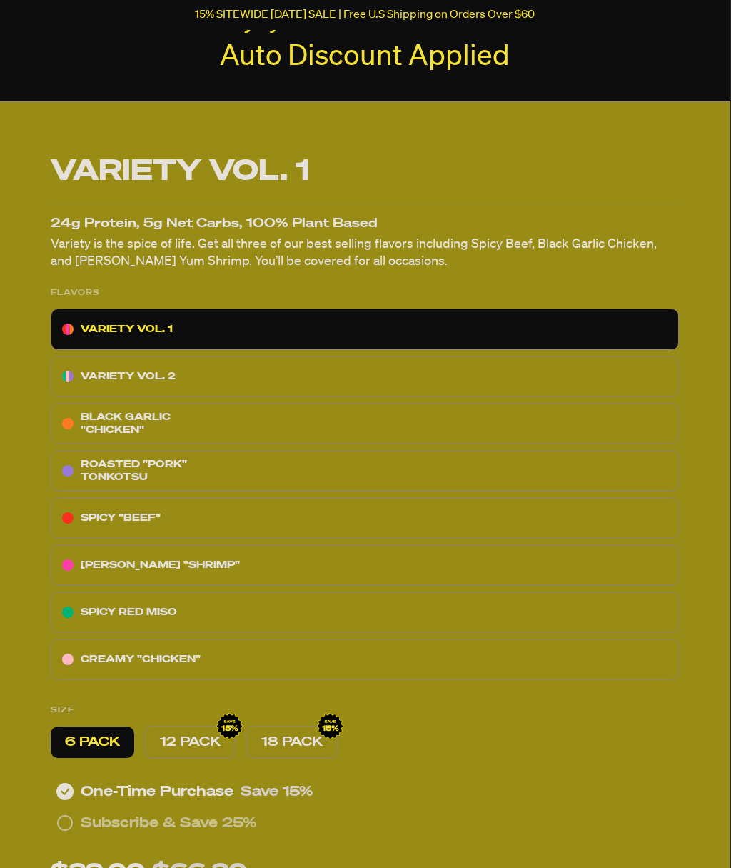
click at [134, 603] on p "SPICY RED MISO" at bounding box center [129, 611] width 96 height 17
click at [115, 591] on div "SPICY RED MISO" at bounding box center [365, 611] width 628 height 41
click at [114, 591] on div "SPICY RED MISO" at bounding box center [365, 611] width 628 height 41
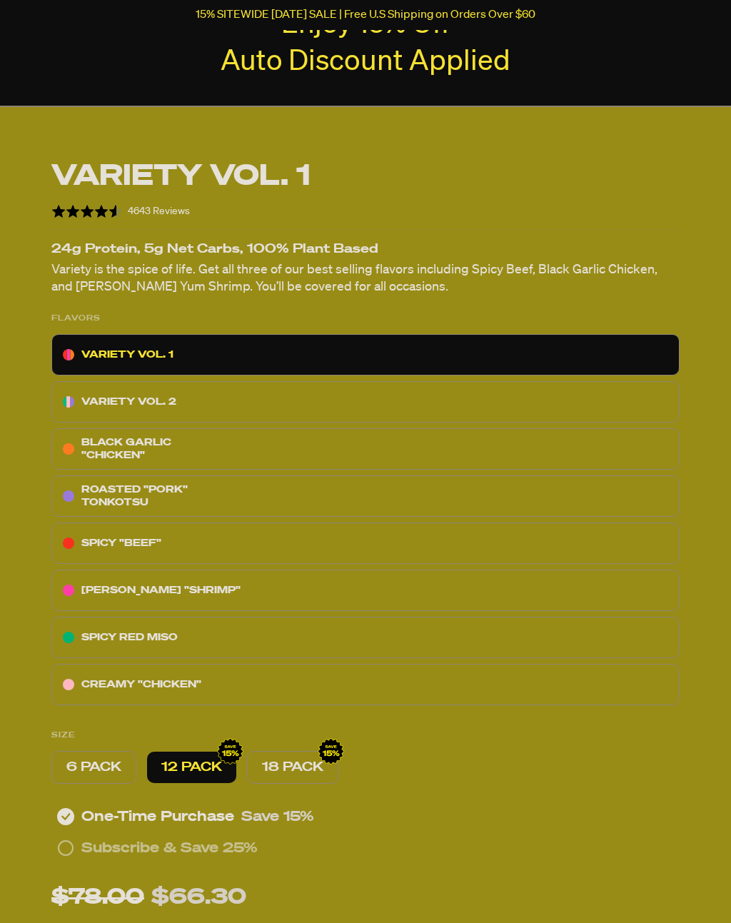
scroll to position [9975, 0]
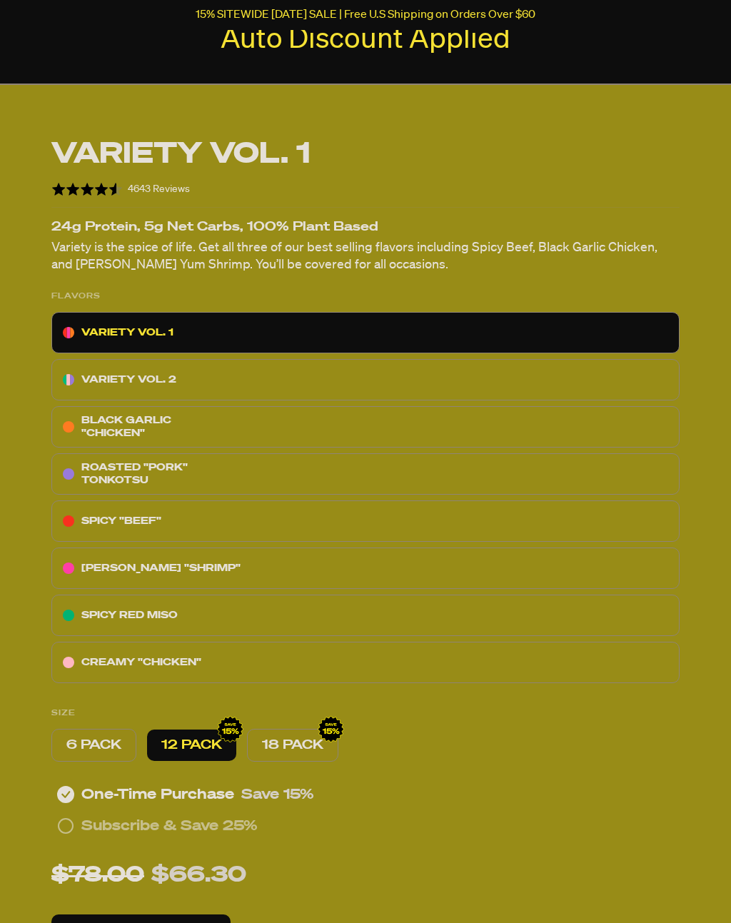
click at [135, 608] on p "SPICY RED MISO" at bounding box center [129, 616] width 96 height 17
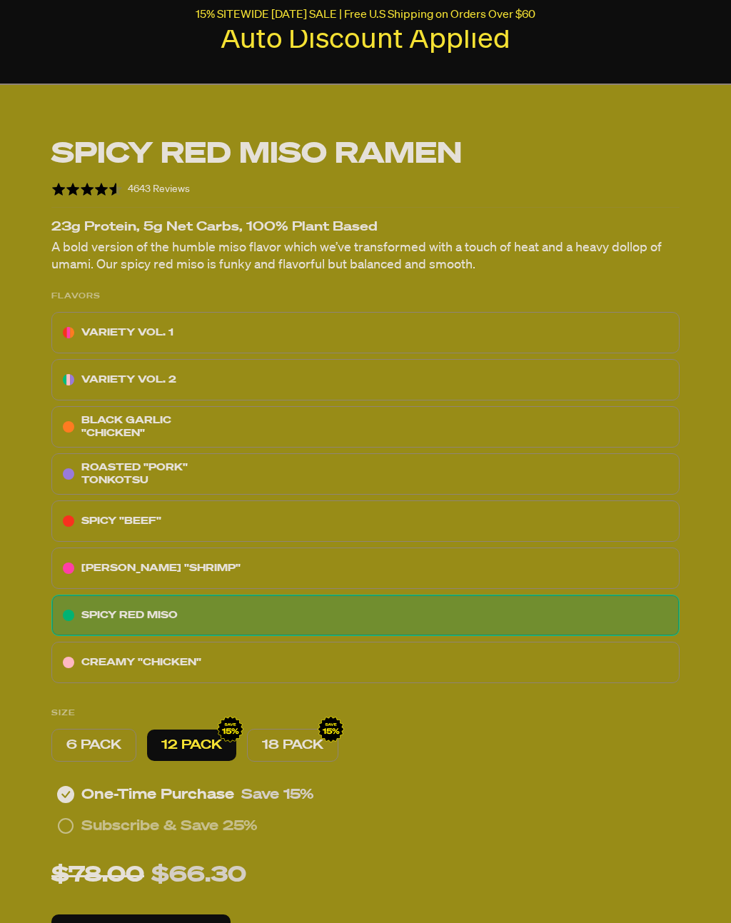
click at [168, 867] on p "Add To Cart" at bounding box center [141, 936] width 94 height 14
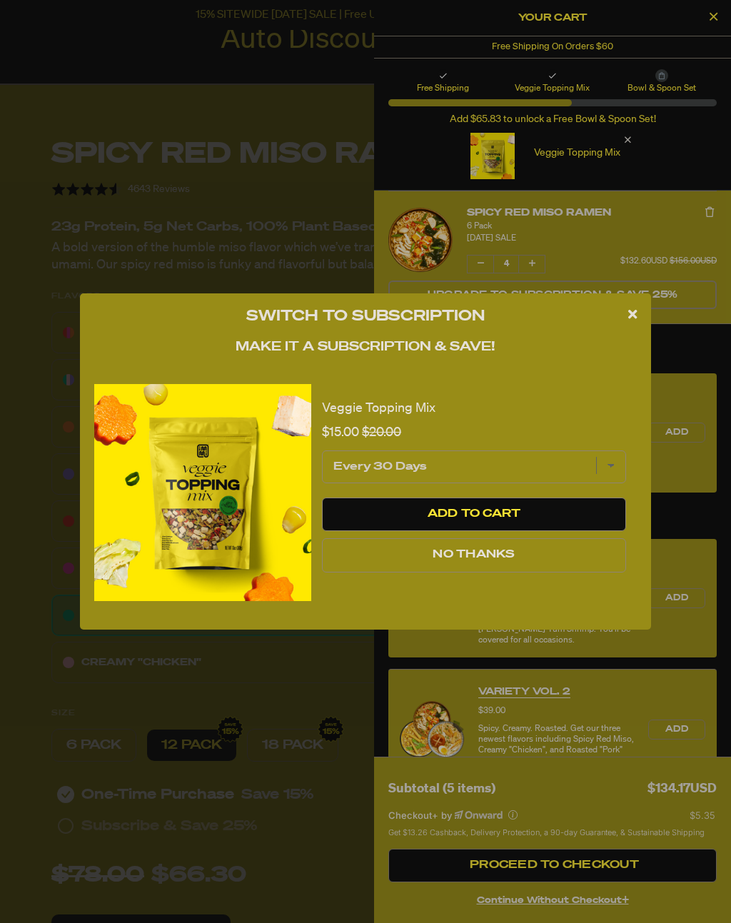
click at [433, 561] on span "No Thanks" at bounding box center [474, 554] width 82 height 11
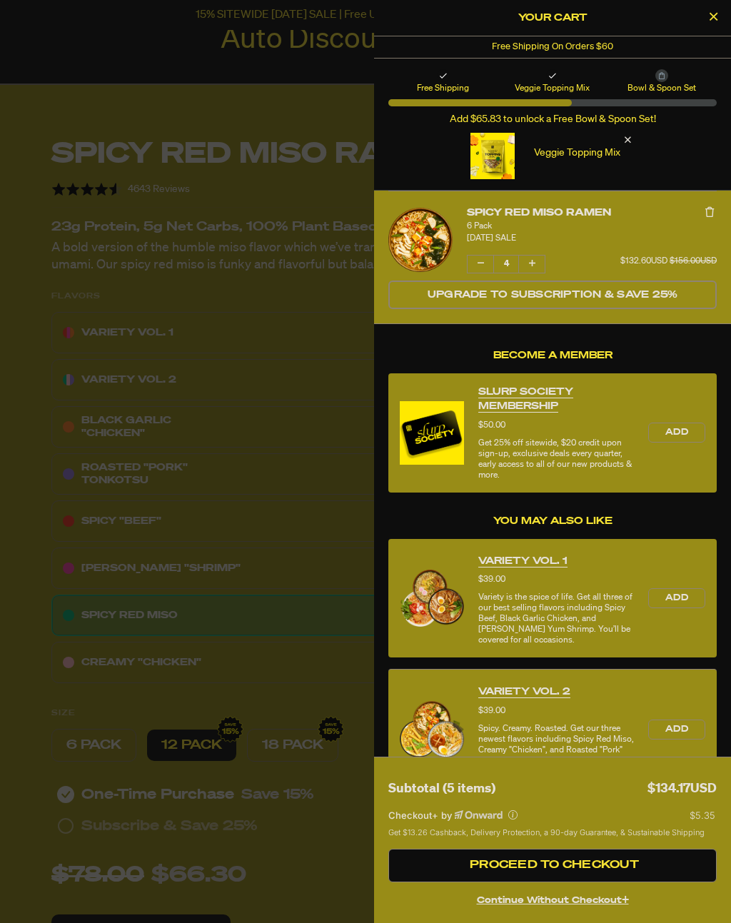
click at [711, 20] on icon "Close Cart" at bounding box center [714, 16] width 8 height 13
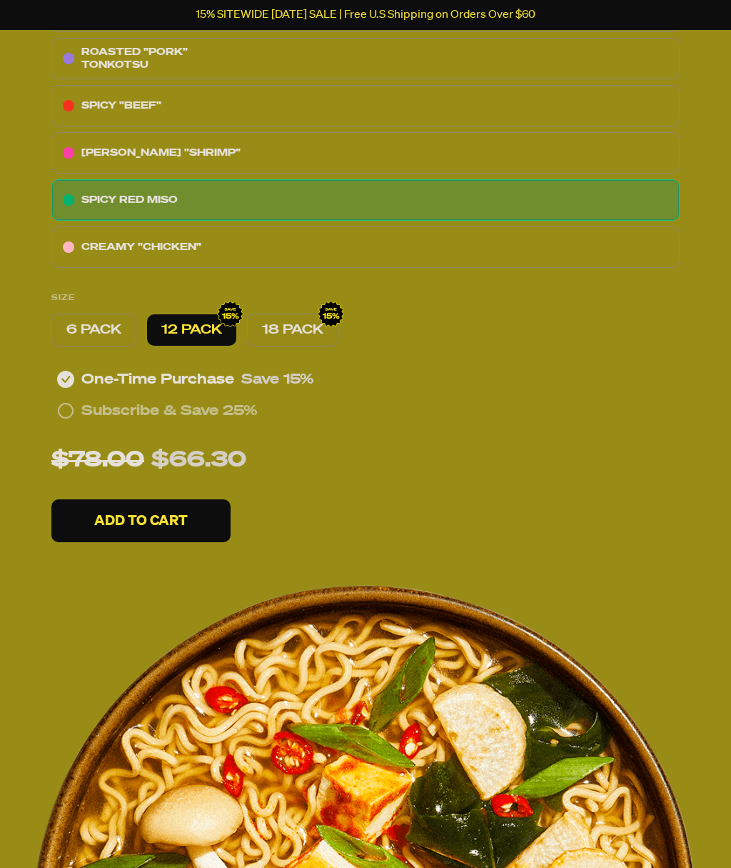
scroll to position [10390, 0]
click at [161, 514] on p "Add To Cart" at bounding box center [141, 521] width 94 height 14
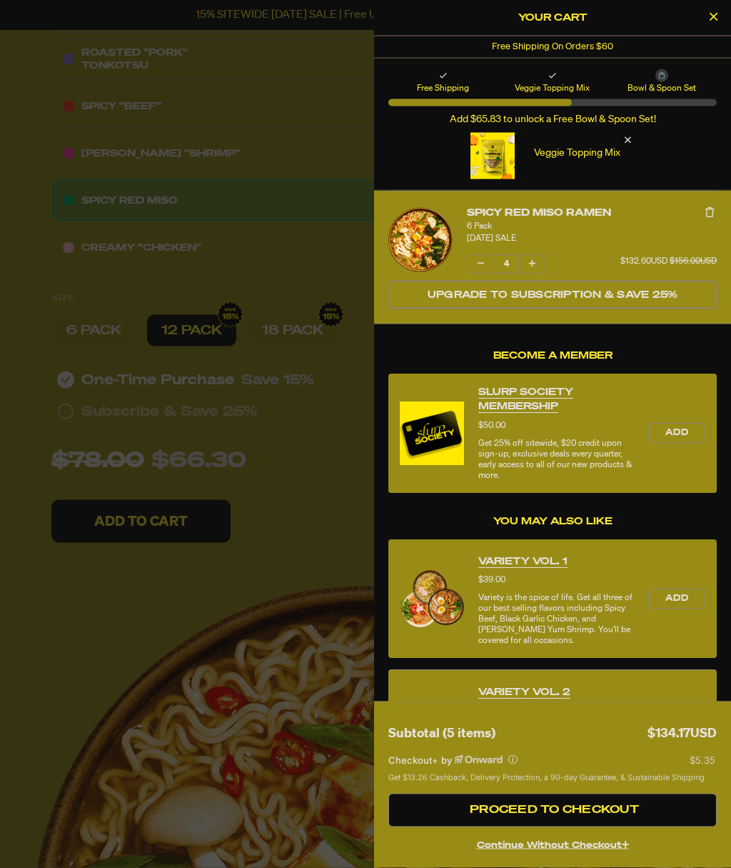
scroll to position [10391, 0]
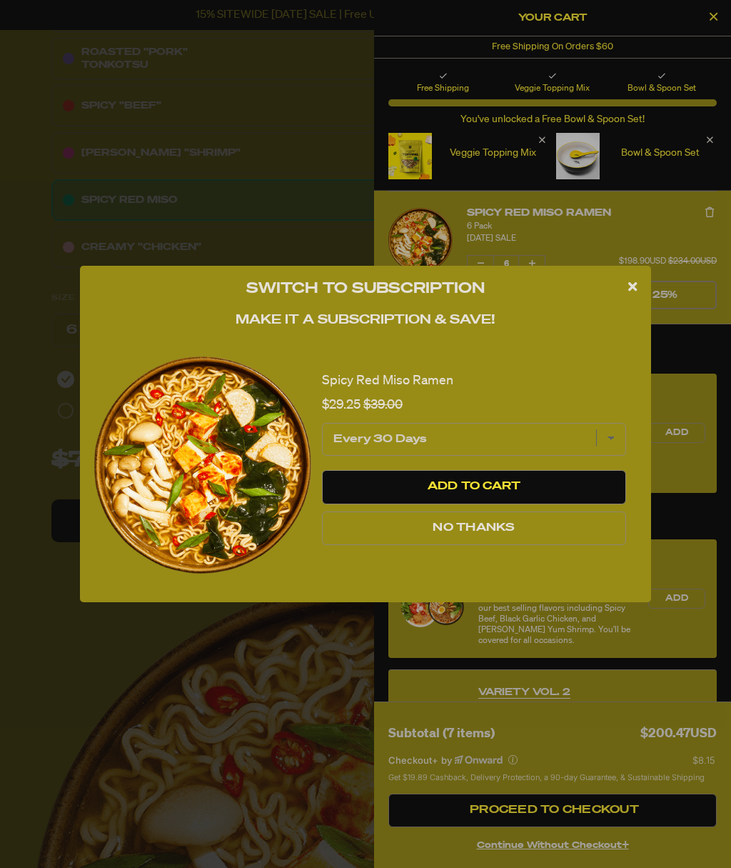
select select "subscription frequency"
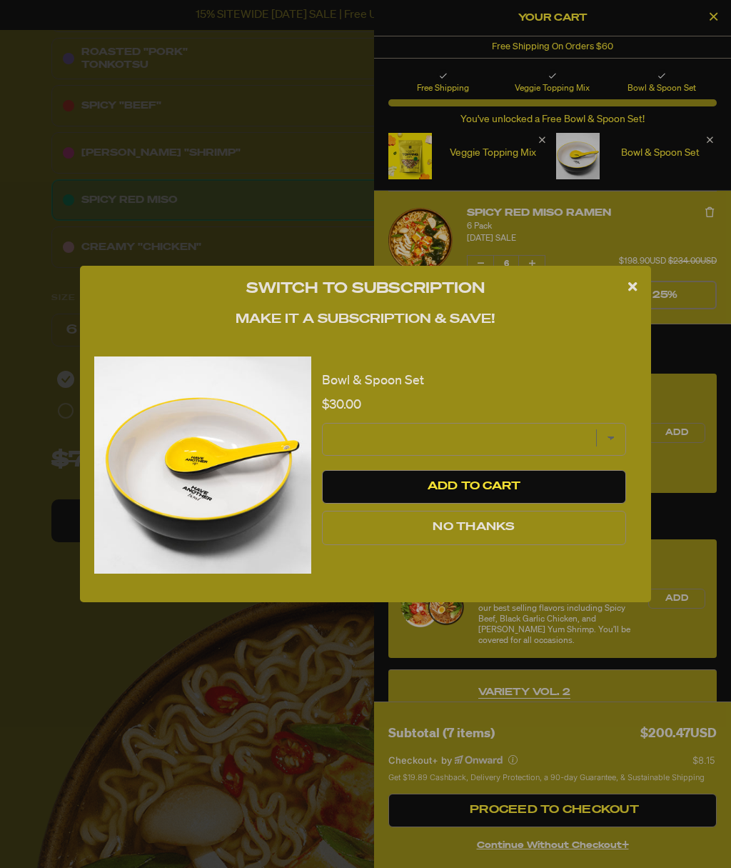
click at [433, 533] on span "No Thanks" at bounding box center [474, 526] width 82 height 11
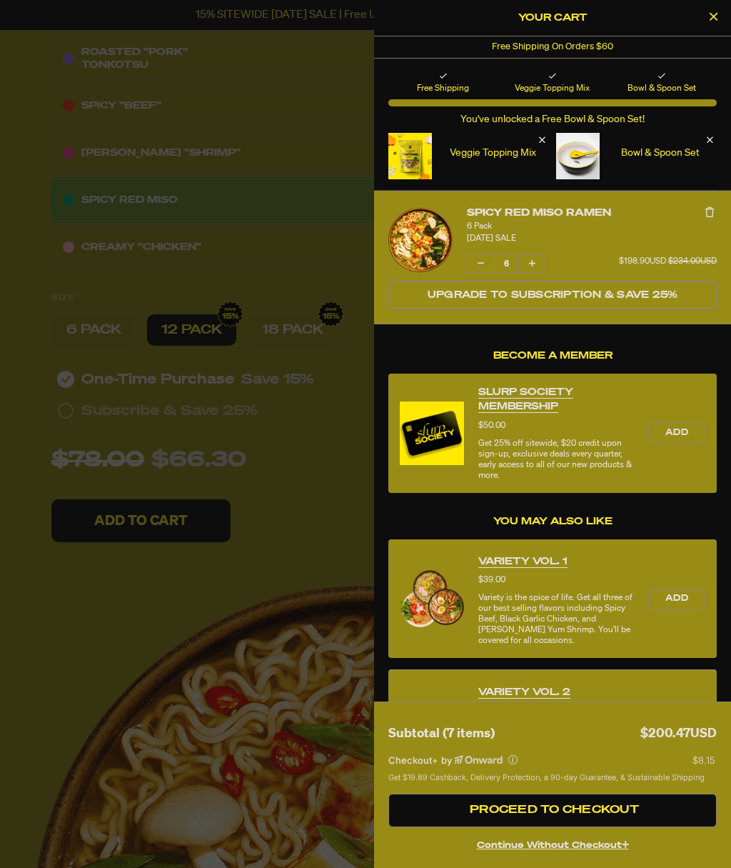
click at [482, 271] on button "Decrease quantity of Spicy Red Miso Ramen" at bounding box center [481, 264] width 26 height 17
select select "subscription frequency"
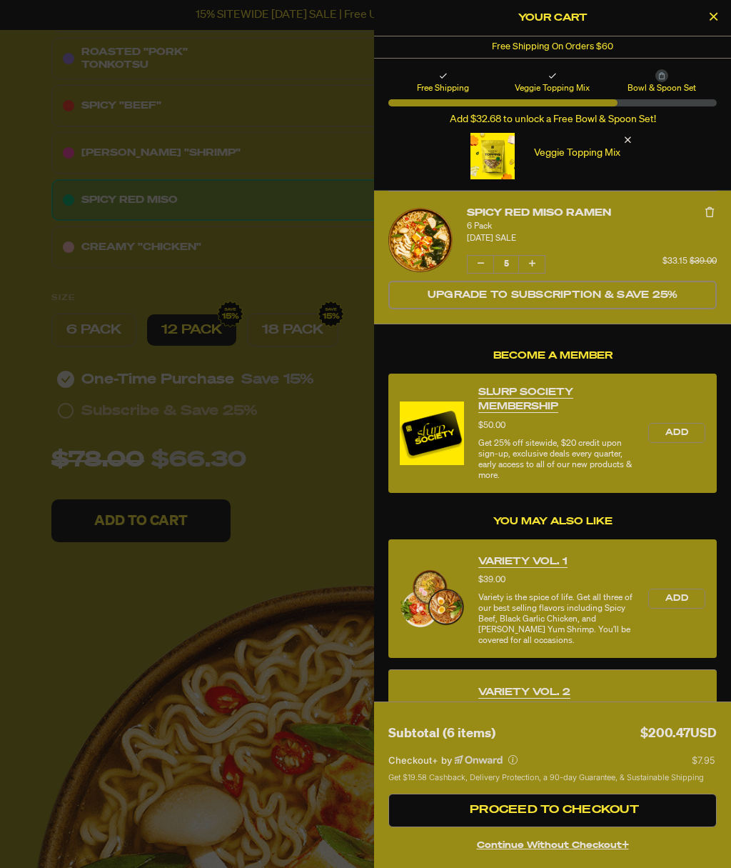
click at [486, 271] on button "Decrease quantity of Spicy Red Miso Ramen" at bounding box center [481, 264] width 26 height 17
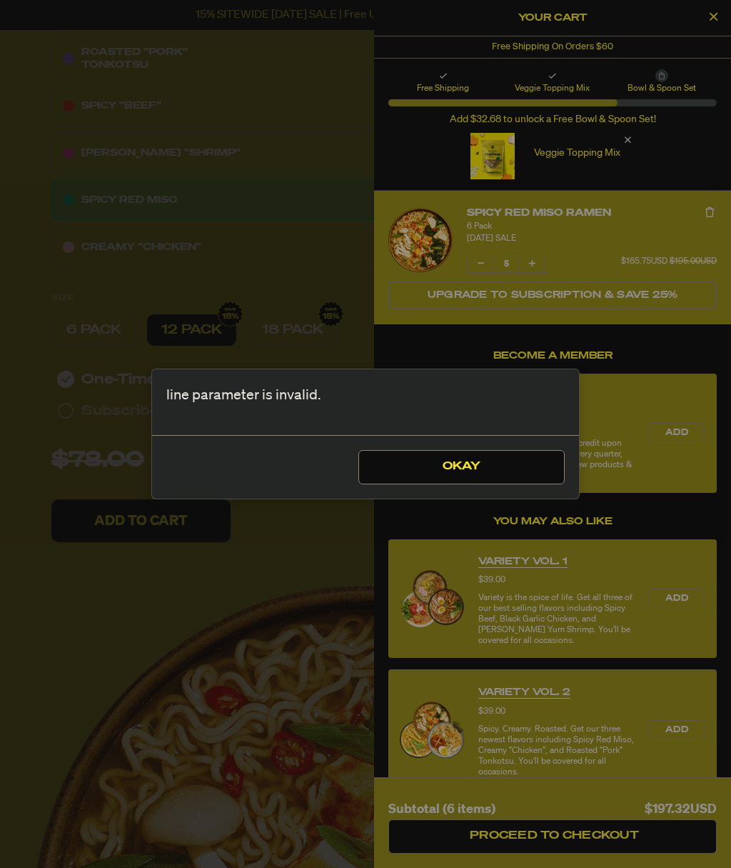
click at [483, 475] on button "Okay" at bounding box center [461, 467] width 206 height 34
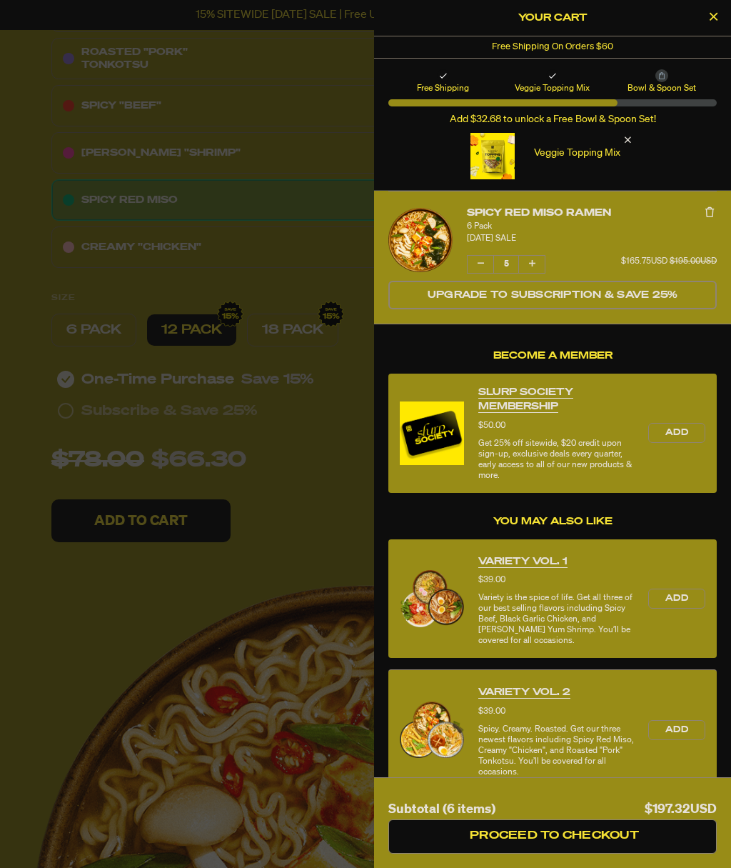
click at [479, 268] on icon "Decrease quantity of Spicy Red Miso Ramen" at bounding box center [481, 263] width 6 height 9
click at [476, 270] on button "Decrease quantity of Spicy Red Miso Ramen" at bounding box center [481, 264] width 26 height 17
click at [486, 266] on button "Decrease quantity of Spicy Red Miso Ramen" at bounding box center [481, 264] width 26 height 17
click at [485, 263] on button "Decrease quantity of Spicy Red Miso Ramen" at bounding box center [481, 264] width 26 height 17
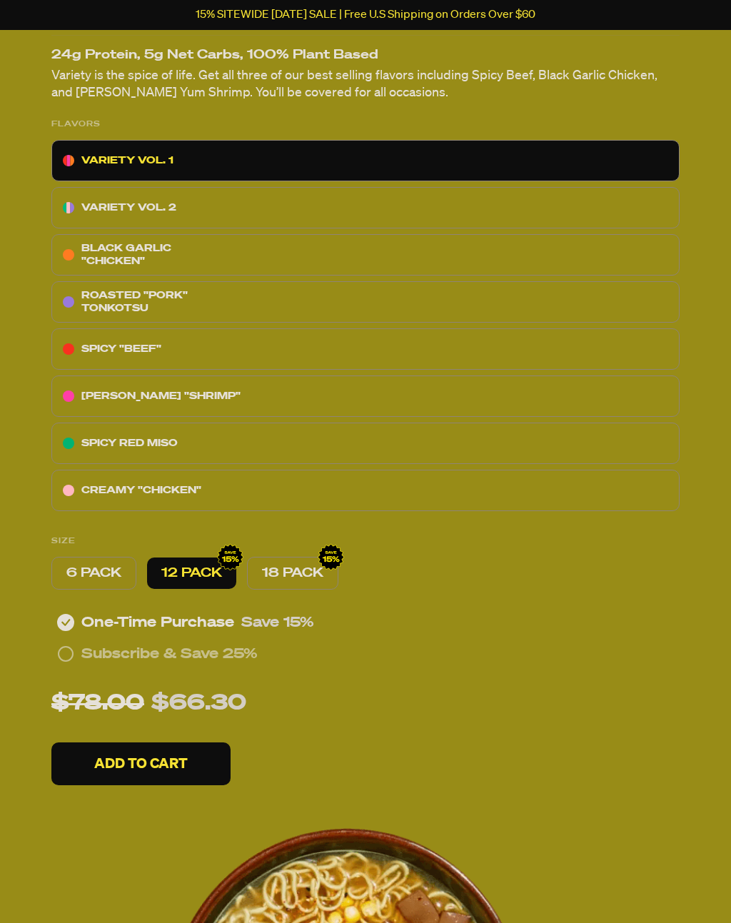
scroll to position [376, 0]
click at [141, 454] on div "SPICY RED MISO" at bounding box center [365, 443] width 628 height 41
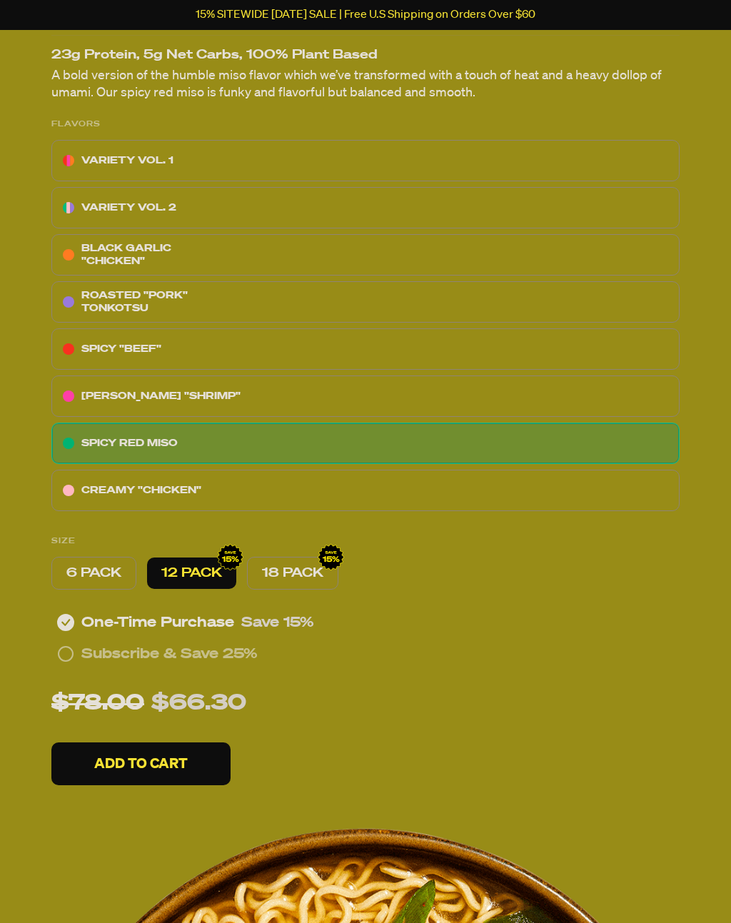
click at [157, 763] on p "Add To Cart" at bounding box center [141, 764] width 94 height 14
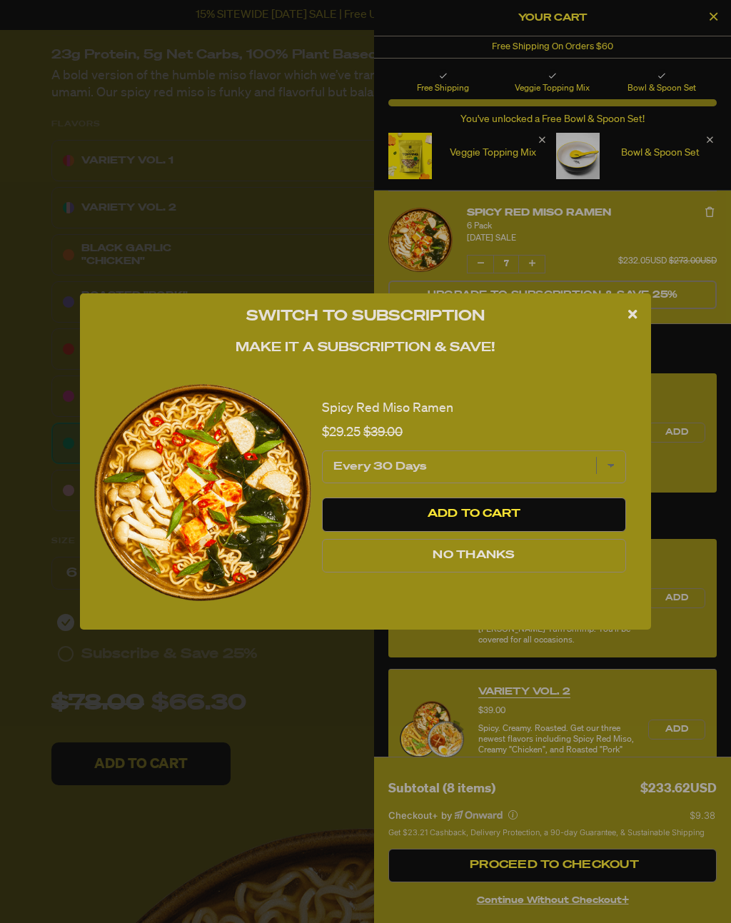
select select "subscription frequency"
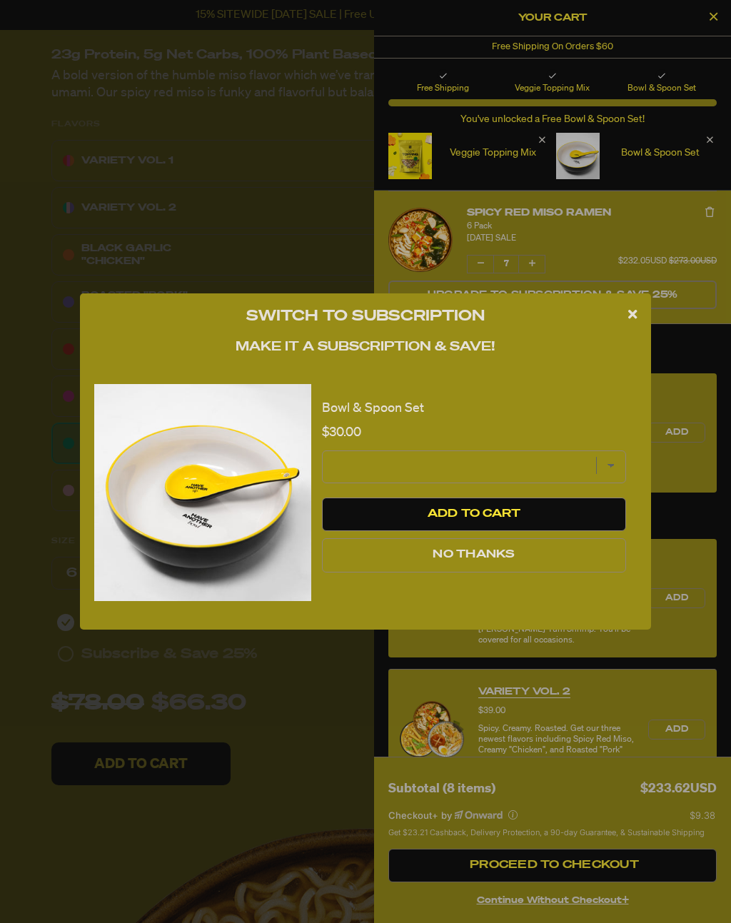
click at [413, 573] on button "No Thanks" at bounding box center [474, 555] width 304 height 34
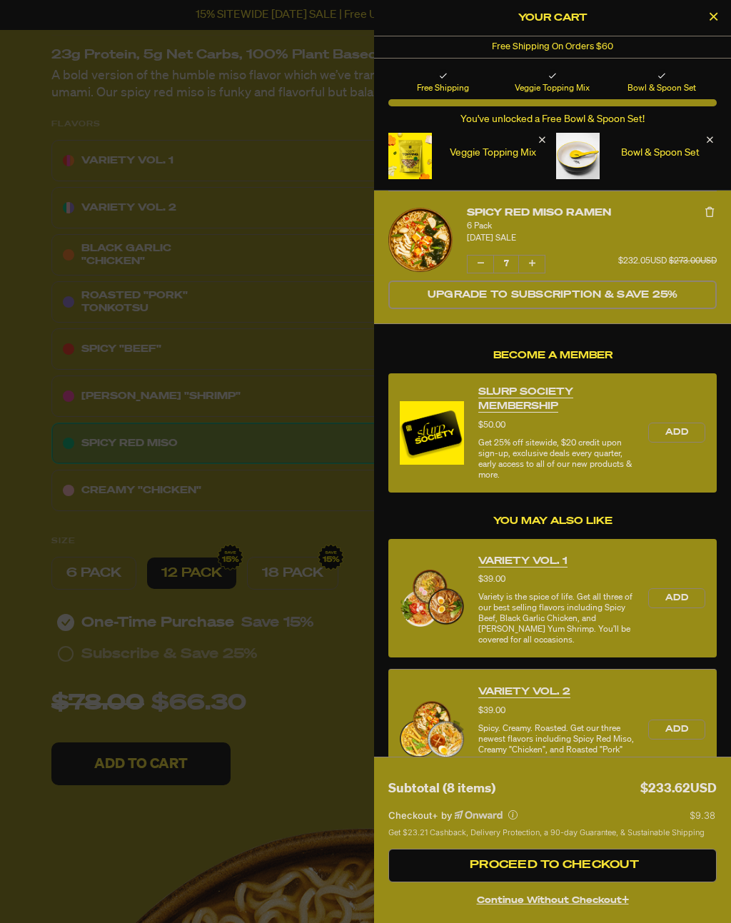
click at [470, 272] on button "Decrease quantity of Spicy Red Miso Ramen" at bounding box center [481, 264] width 26 height 17
click at [480, 271] on button "Decrease quantity of Spicy Red Miso Ramen" at bounding box center [481, 264] width 26 height 17
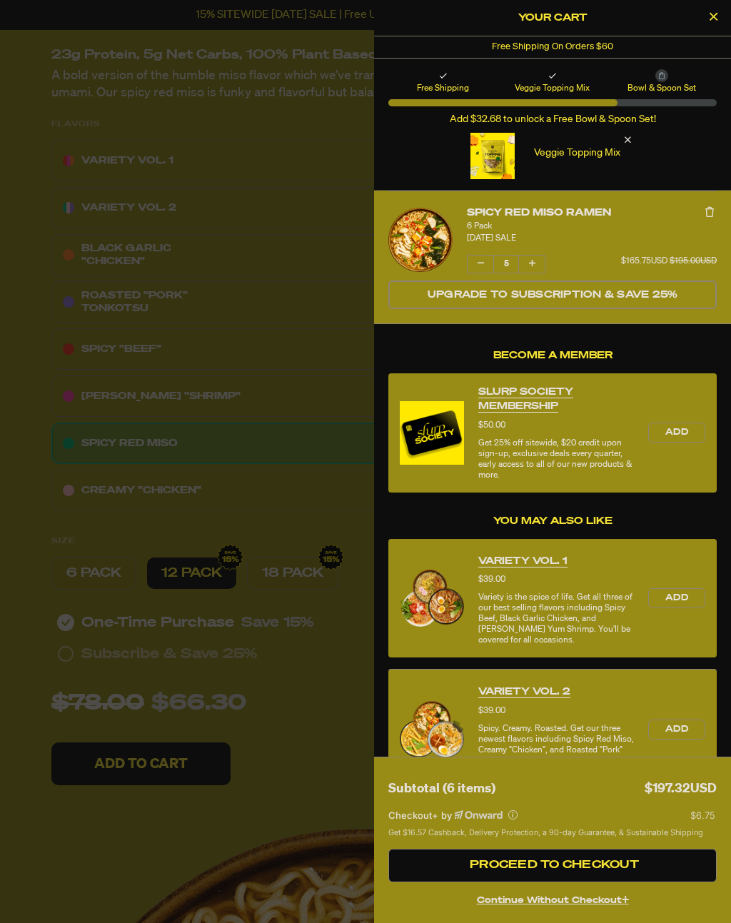
click at [473, 266] on button "Decrease quantity of Spicy Red Miso Ramen" at bounding box center [481, 264] width 26 height 17
click at [479, 268] on icon "Decrease quantity of Spicy Red Miso Ramen" at bounding box center [481, 263] width 6 height 9
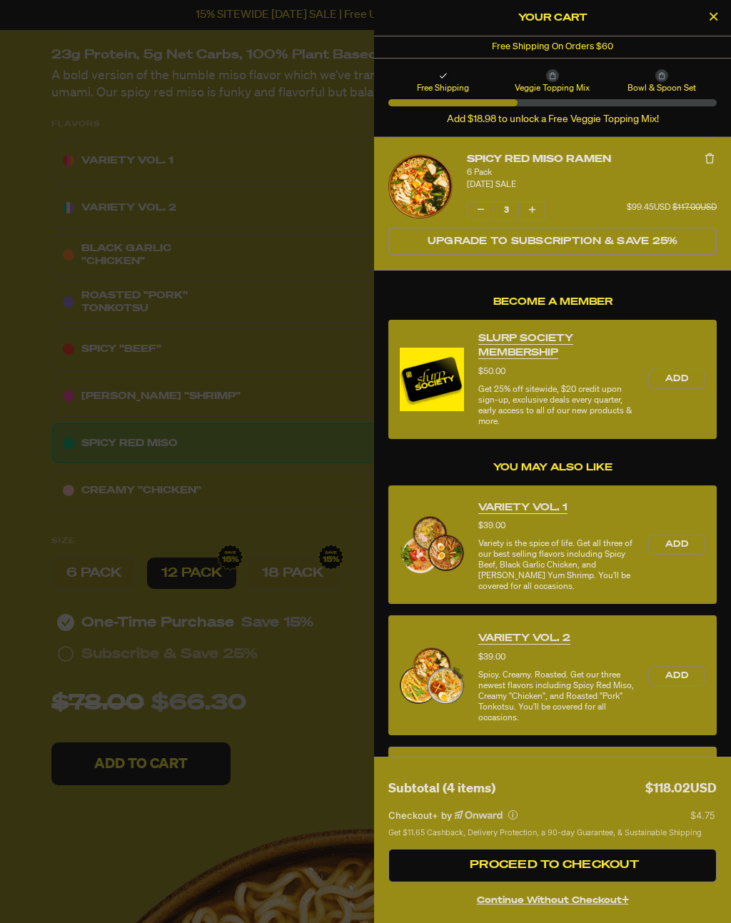
click at [483, 218] on button "Decrease quantity of Spicy Red Miso Ramen" at bounding box center [481, 210] width 26 height 17
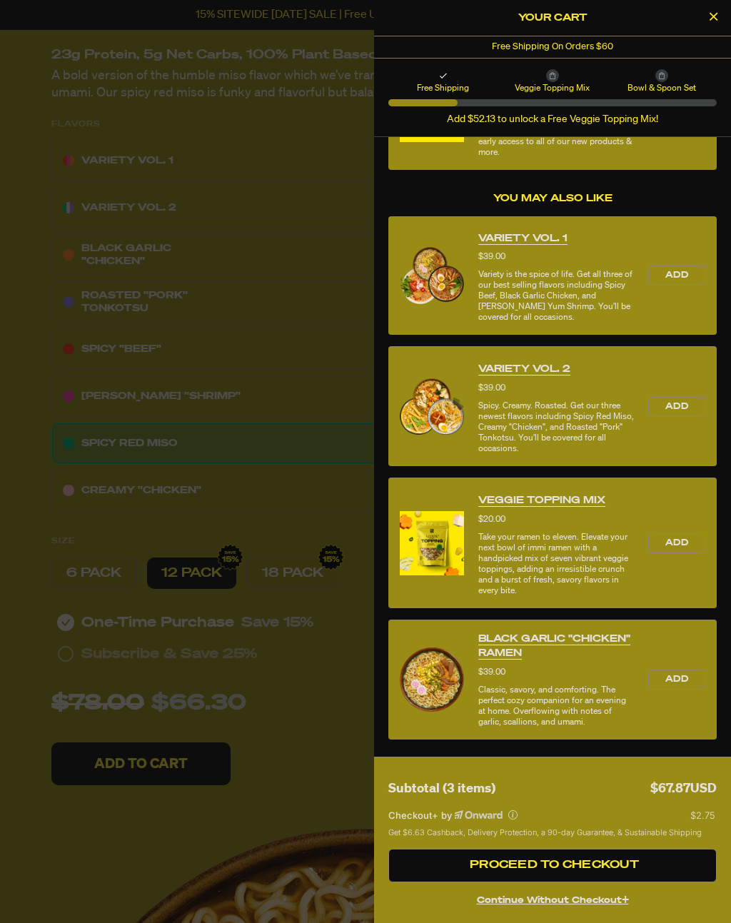
scroll to position [269, 0]
click at [647, 867] on button "Proceed to Checkout" at bounding box center [552, 866] width 328 height 34
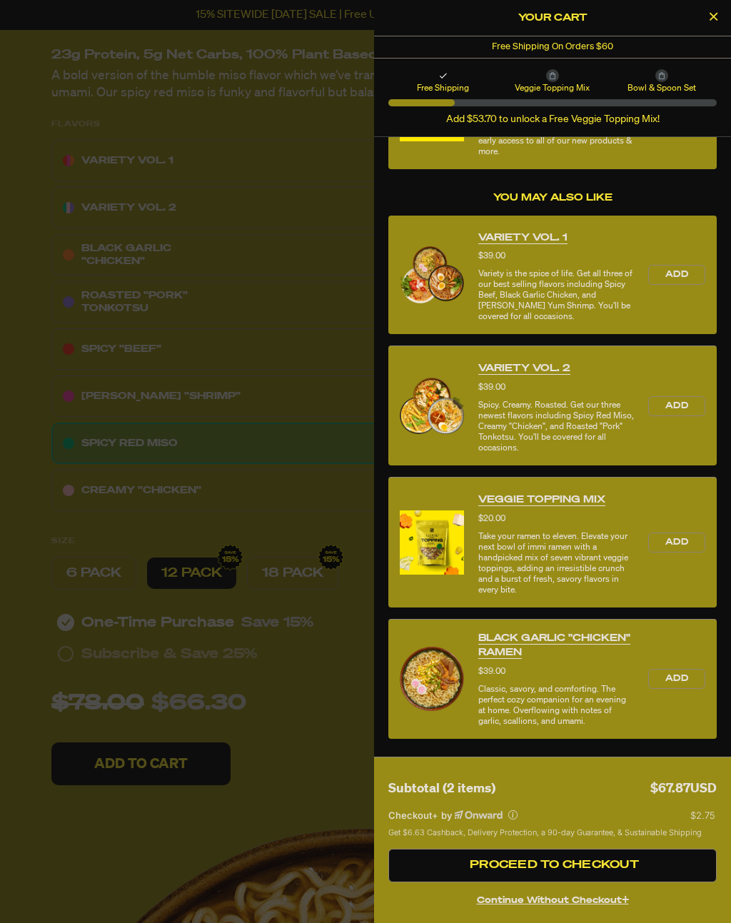
scroll to position [268, 0]
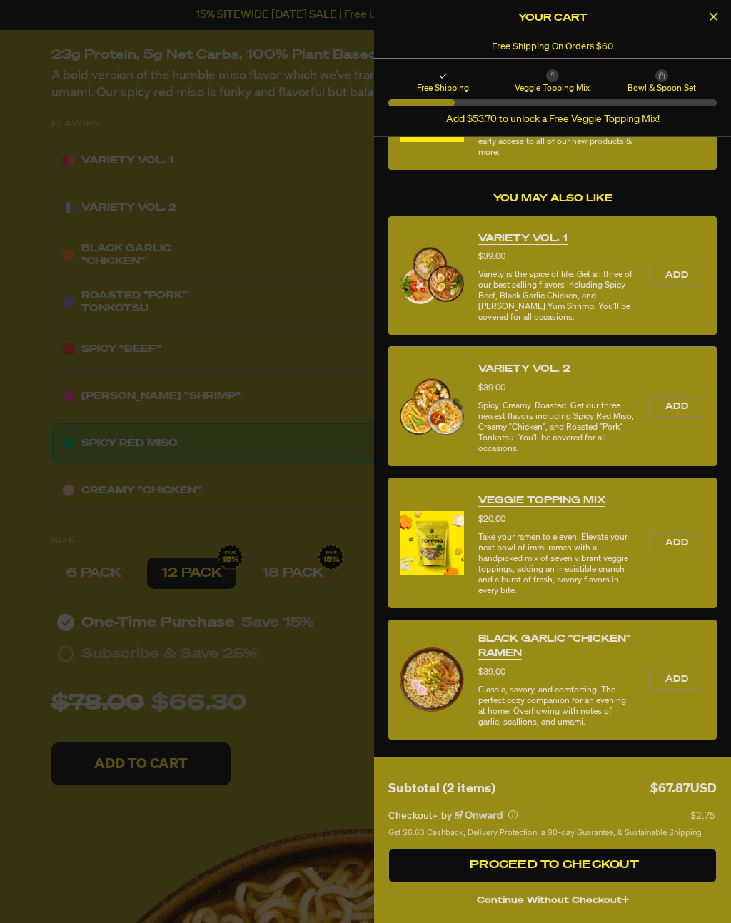
select select "subscription frequency"
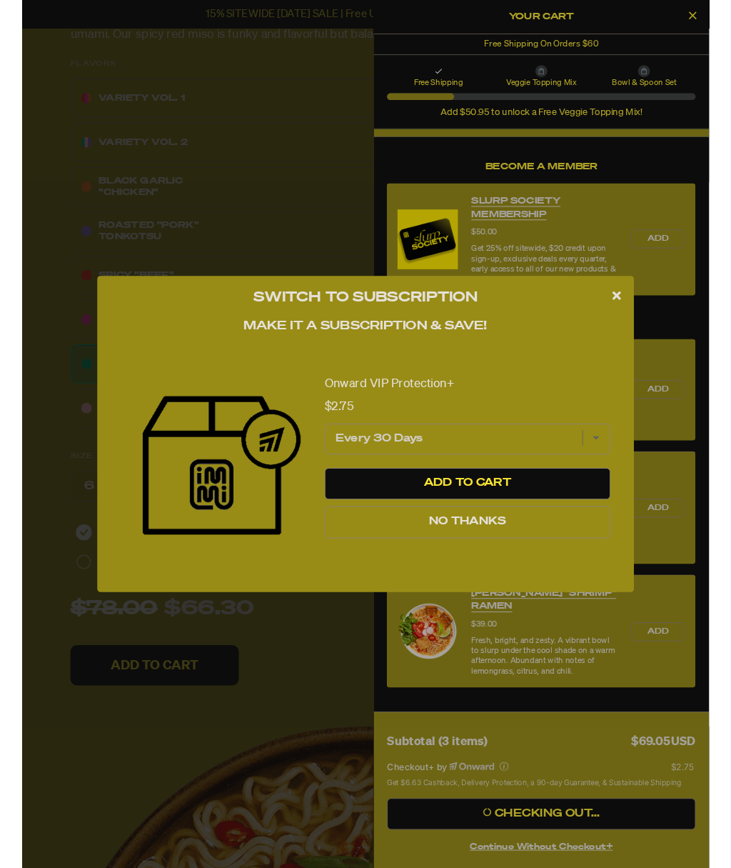
scroll to position [0, 0]
